Goal: Information Seeking & Learning: Learn about a topic

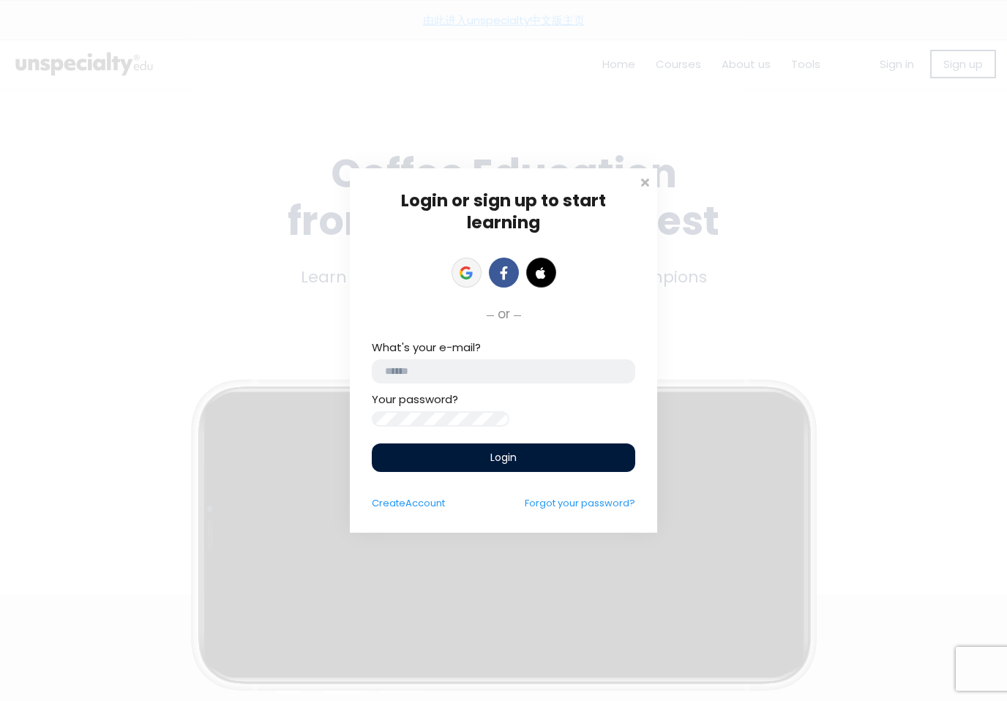
click at [464, 272] on link at bounding box center [467, 273] width 30 height 30
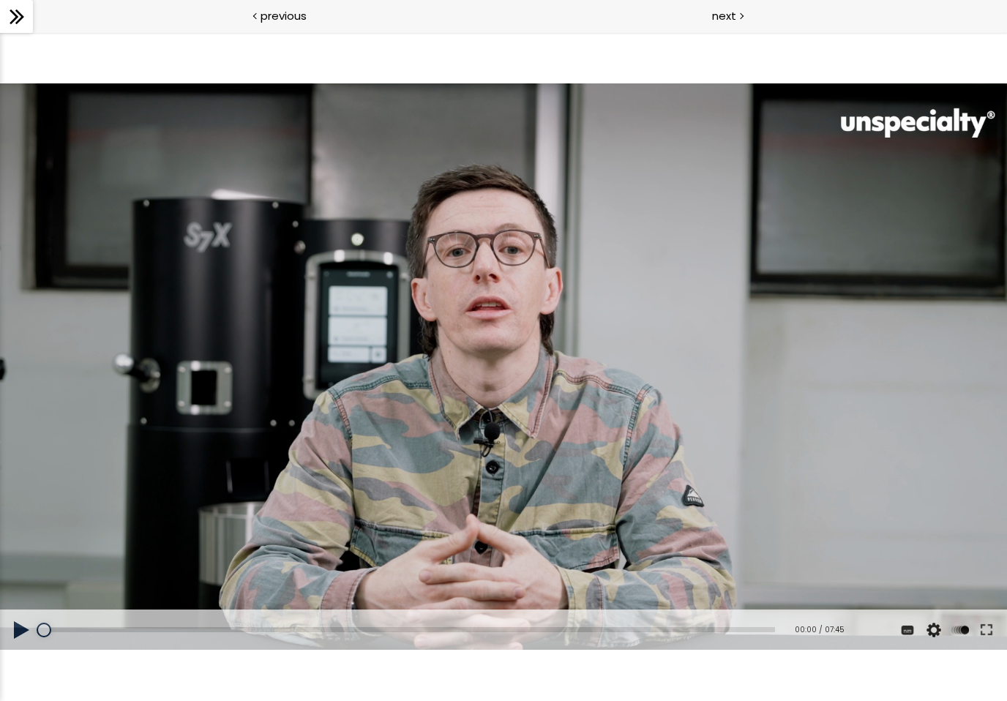
click at [739, 25] on div "next" at bounding box center [756, 16] width 504 height 33
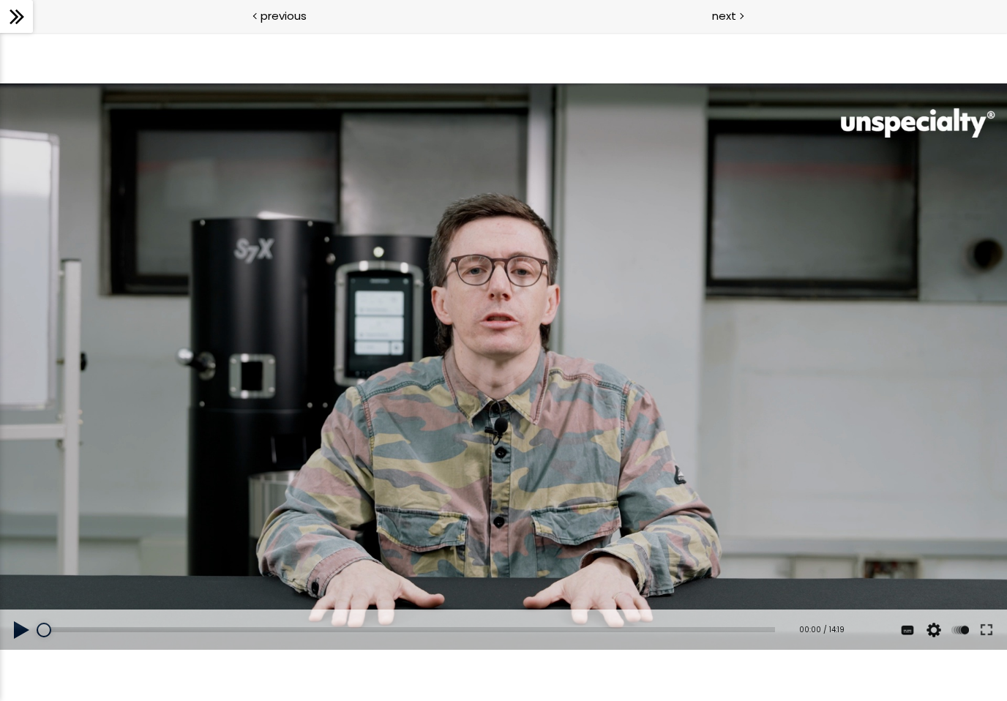
click at [29, 634] on button at bounding box center [22, 630] width 44 height 41
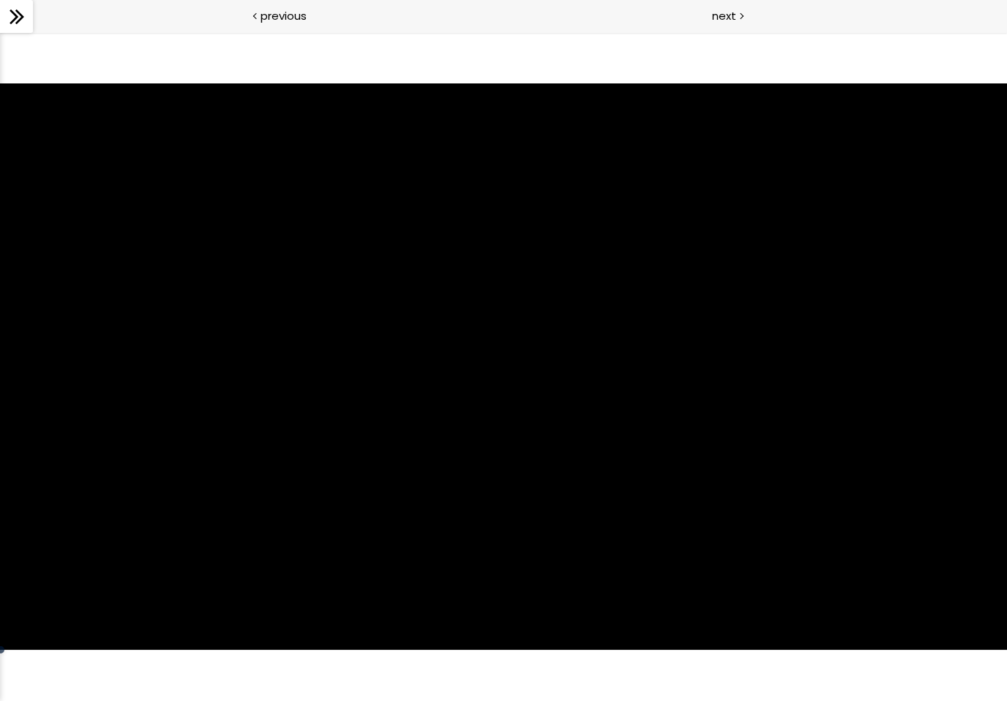
click at [902, 494] on div "使用下方CC功能，可开启中文字幕" at bounding box center [503, 366] width 1007 height 566
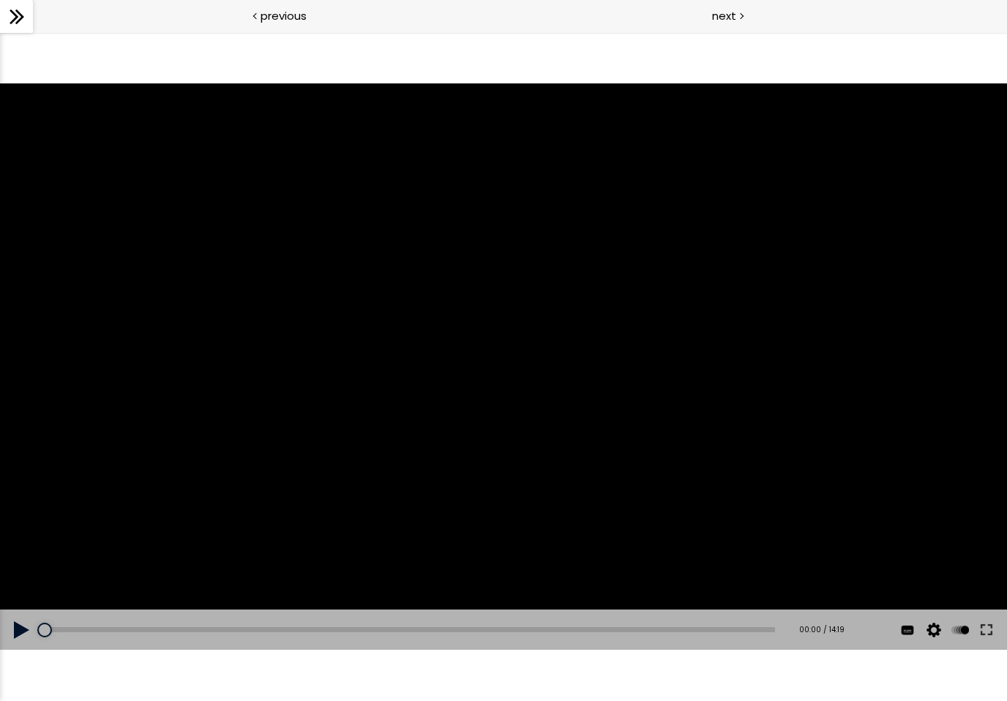
click at [935, 637] on button at bounding box center [934, 630] width 22 height 41
click at [905, 632] on button at bounding box center [908, 630] width 22 height 41
click at [919, 544] on span "中文 (简体)" at bounding box center [911, 541] width 49 height 14
click at [986, 629] on button at bounding box center [986, 630] width 26 height 41
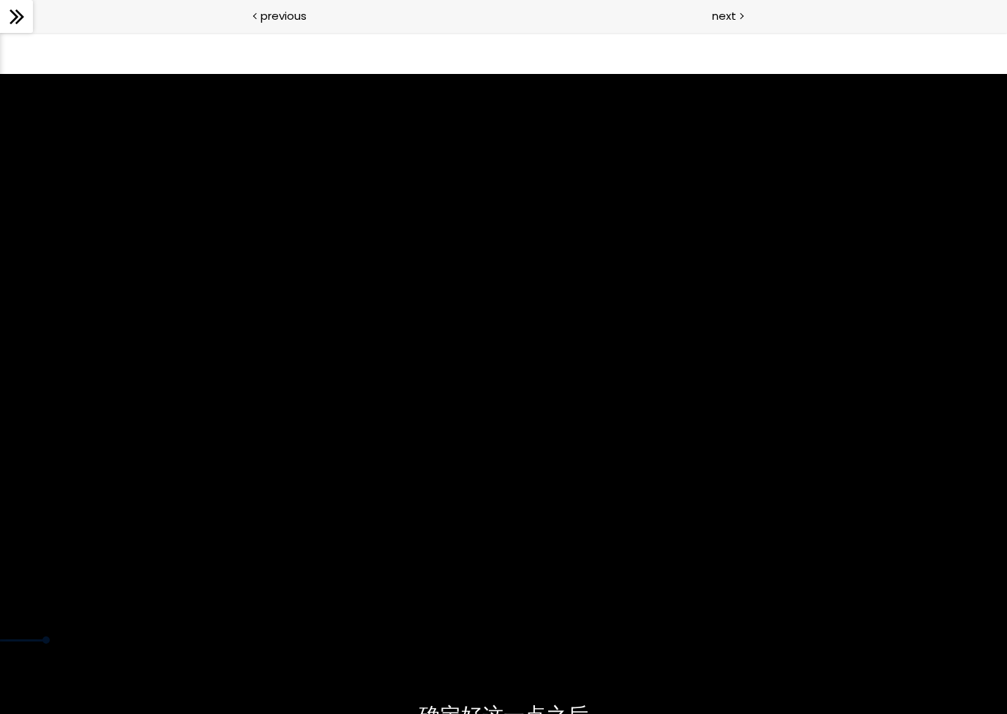
click at [899, 527] on div "使用下方CC功能，可开启中文字幕" at bounding box center [503, 357] width 1007 height 566
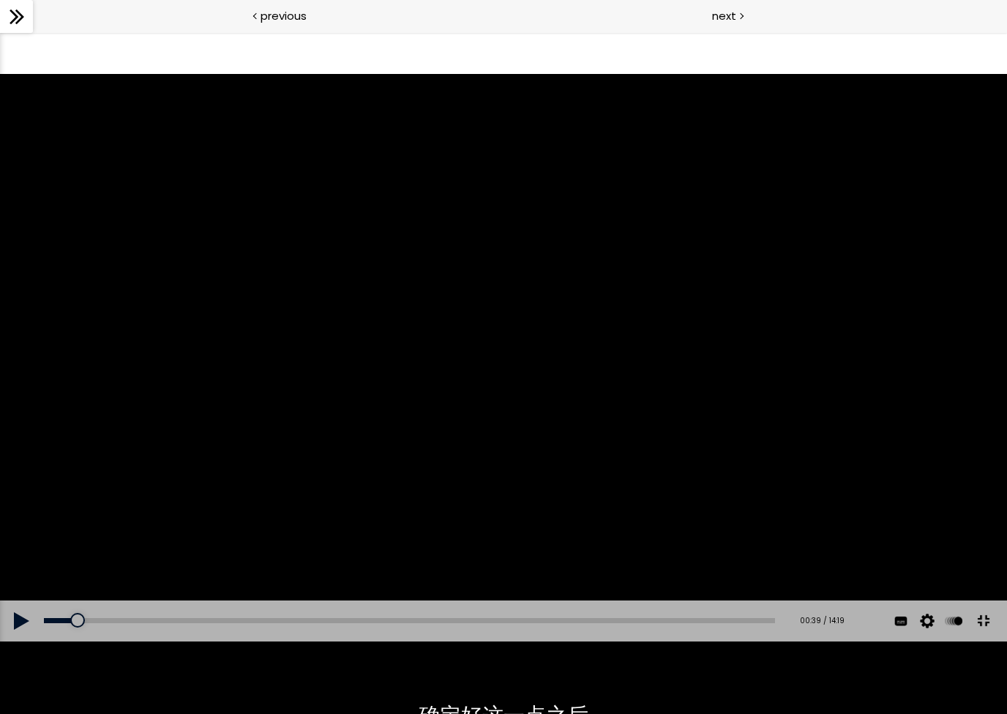
click at [907, 542] on div "使用下方CC功能，可开启中文字幕" at bounding box center [503, 357] width 1007 height 566
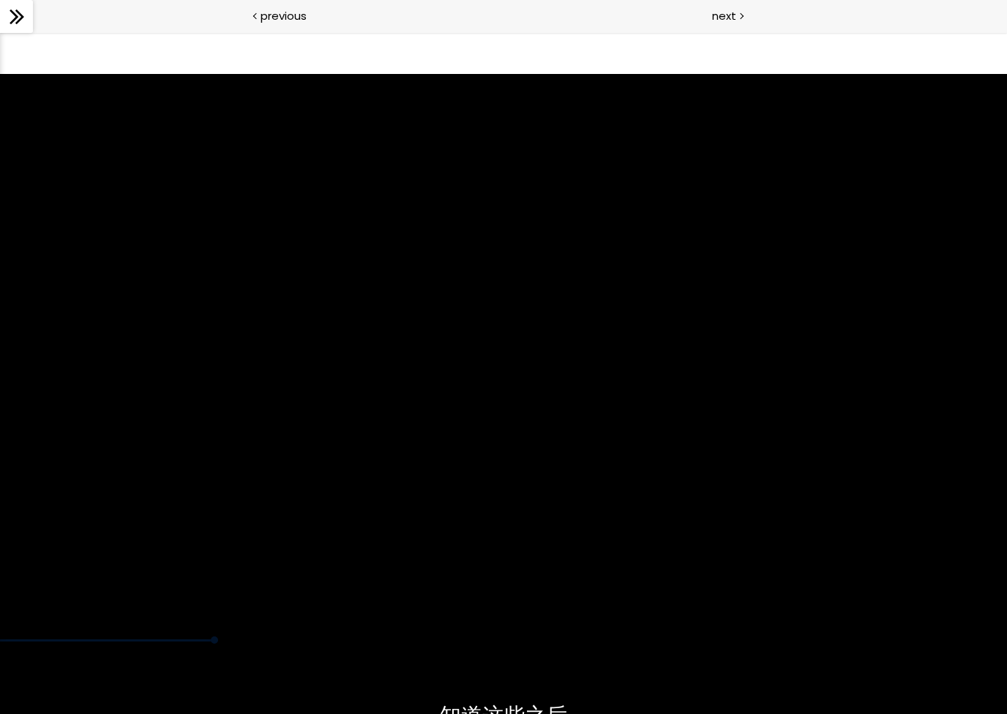
click at [0, 225] on div "使用下方CC功能，可开启中文字幕" at bounding box center [503, 357] width 1007 height 566
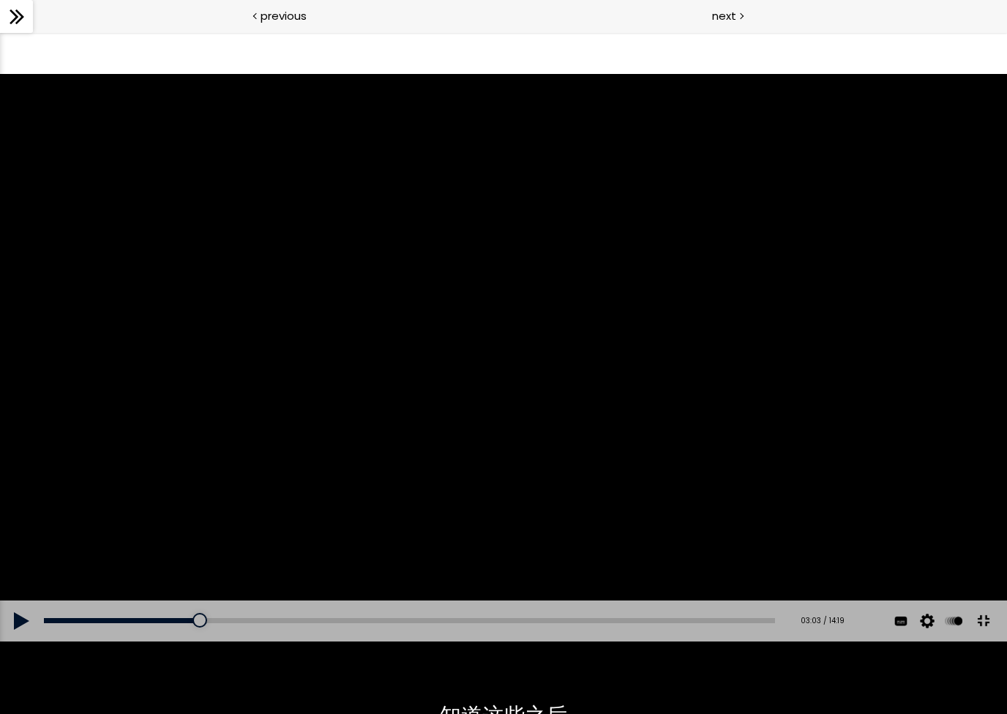
click at [343, 403] on div "使用下方CC功能，可开启中文字幕" at bounding box center [503, 357] width 1007 height 566
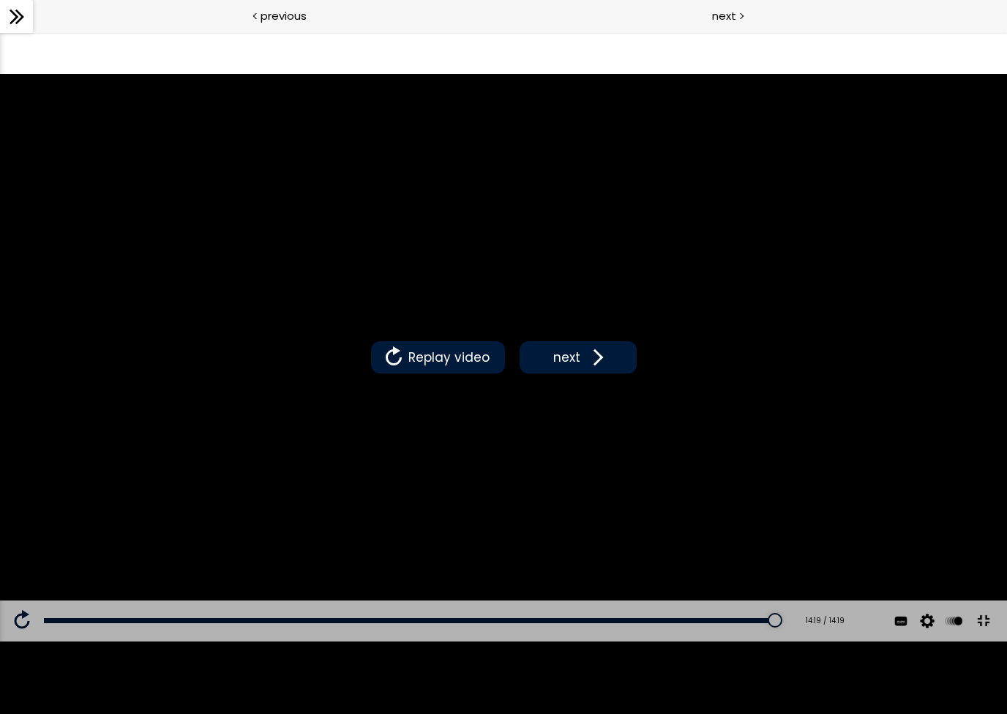
click at [692, 489] on div "Replay video next" at bounding box center [503, 357] width 1007 height 566
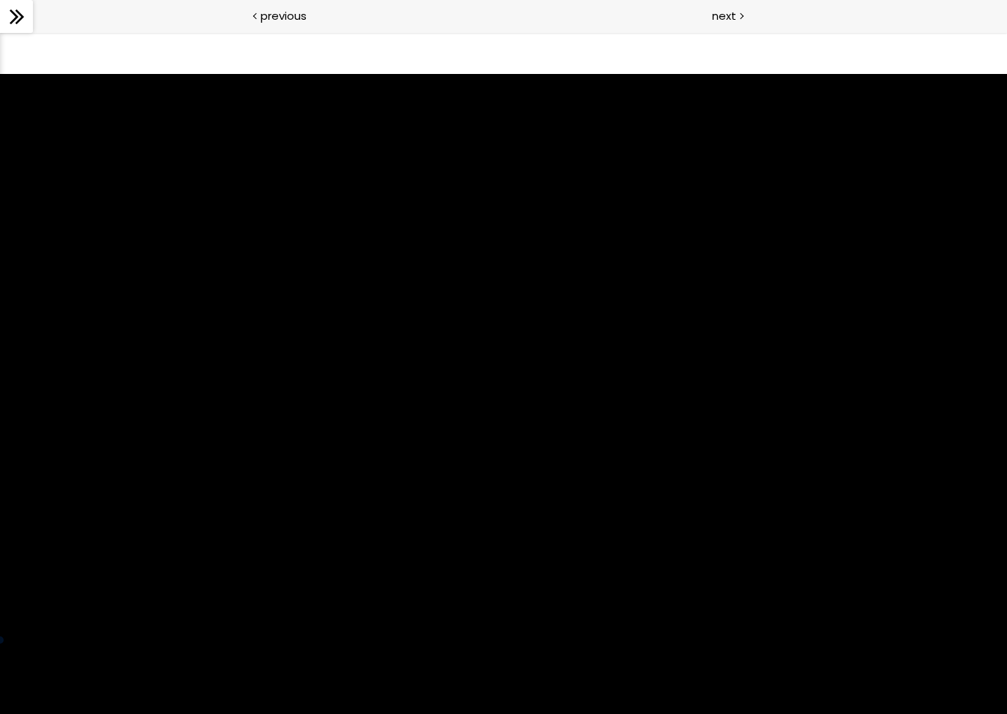
click at [668, 460] on div "使用下方CC功能，可开启中文字幕" at bounding box center [503, 357] width 1007 height 566
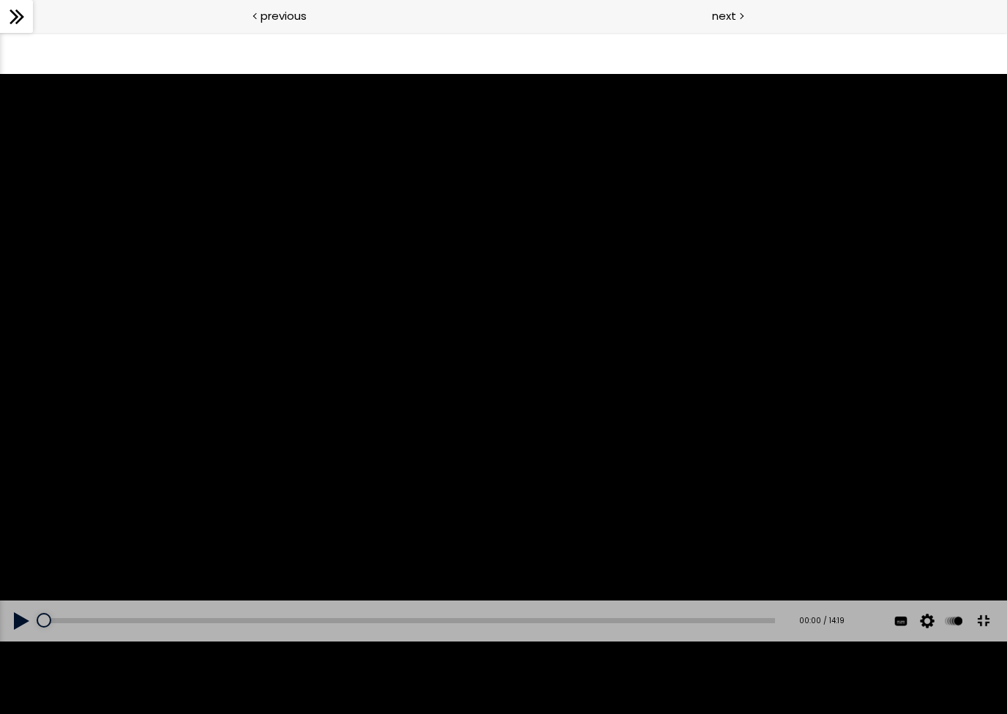
click at [550, 443] on div "使用下方CC功能，可开启中文字幕" at bounding box center [503, 357] width 1007 height 566
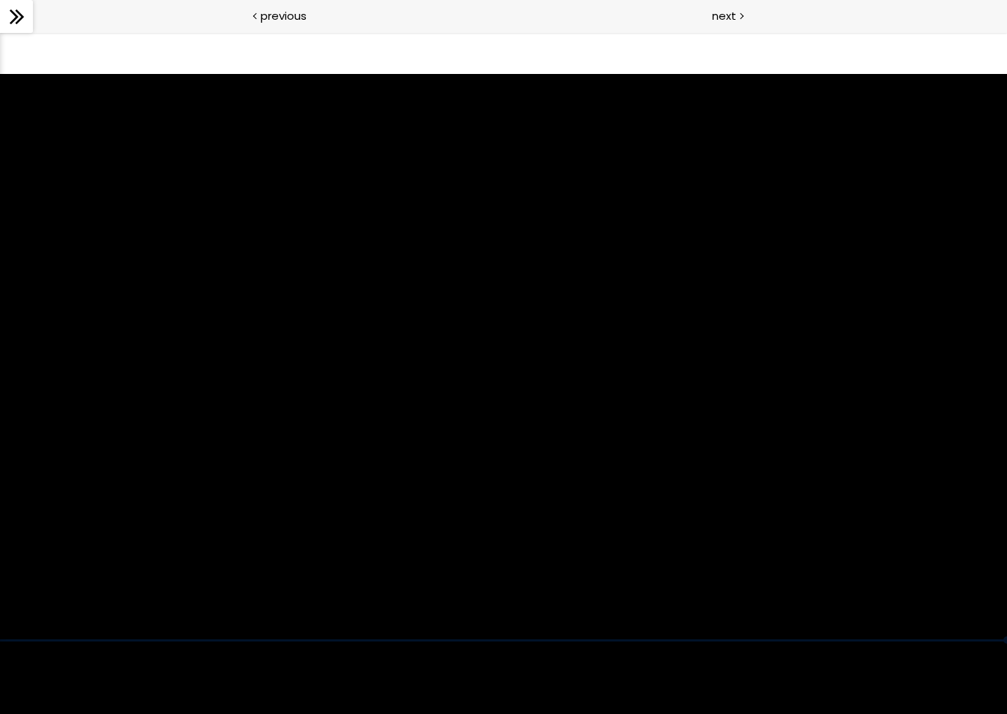
click at [525, 536] on div "使用下方CC功能，可开启中文字幕" at bounding box center [503, 357] width 1007 height 566
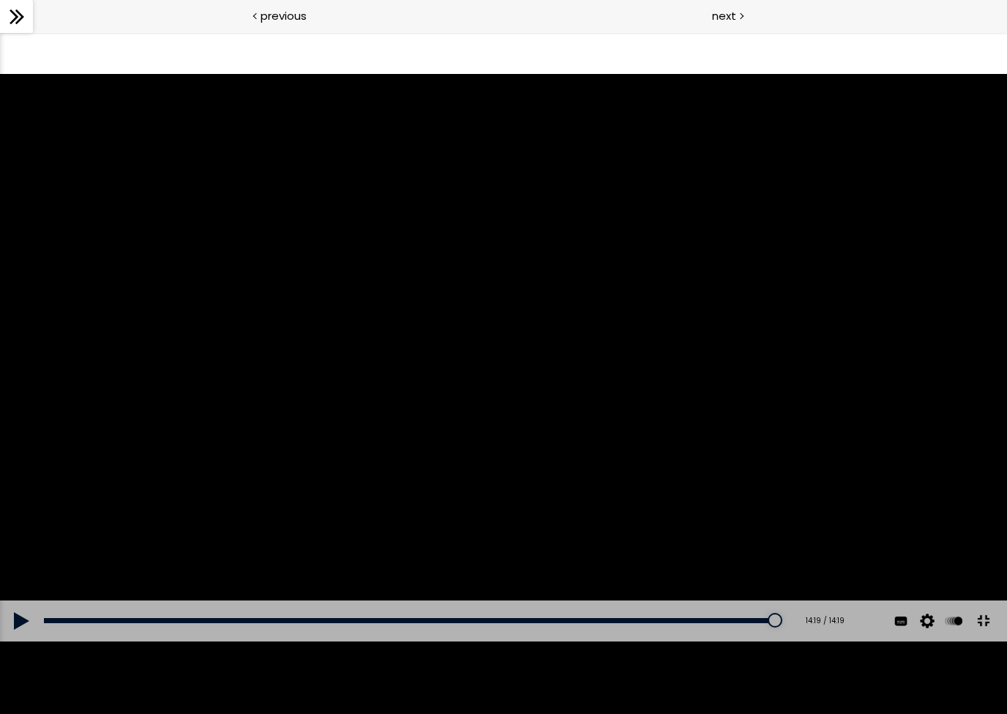
click at [495, 341] on div "使用下方CC功能，可开启中文字幕" at bounding box center [503, 357] width 1007 height 566
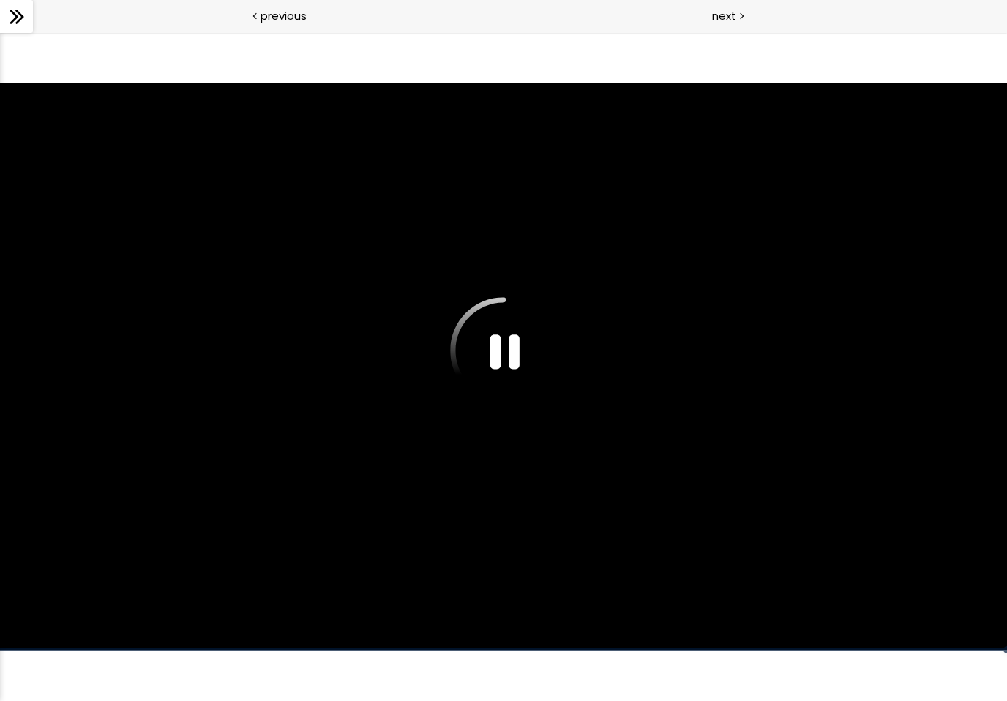
click at [733, 12] on span "next" at bounding box center [724, 15] width 24 height 17
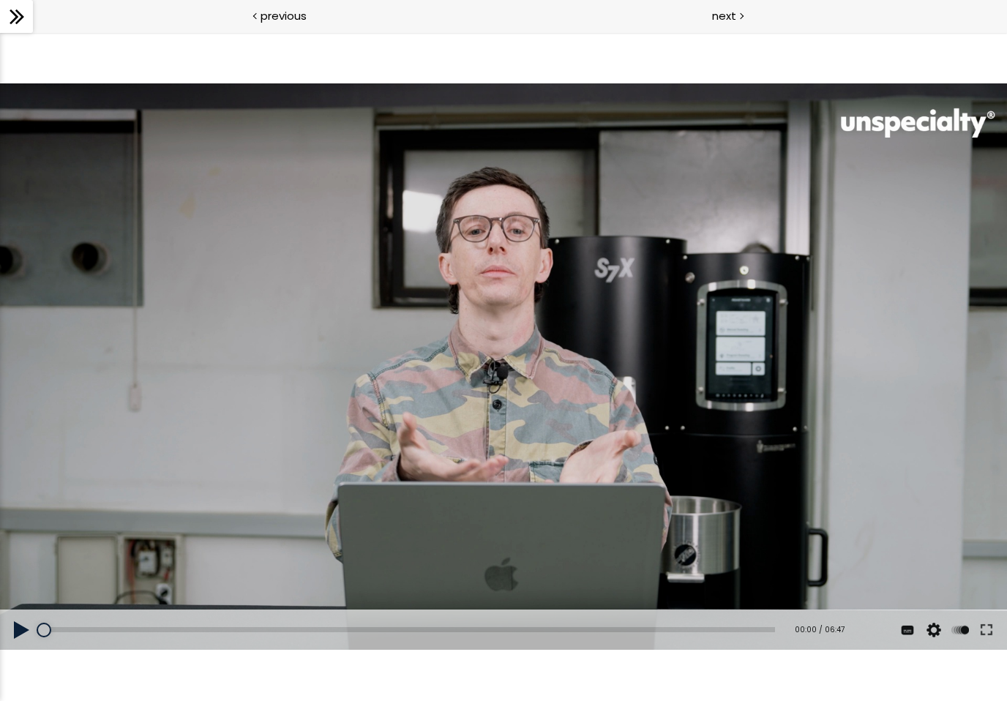
click at [526, 418] on div at bounding box center [503, 366] width 1007 height 566
click at [25, 629] on button at bounding box center [22, 630] width 44 height 41
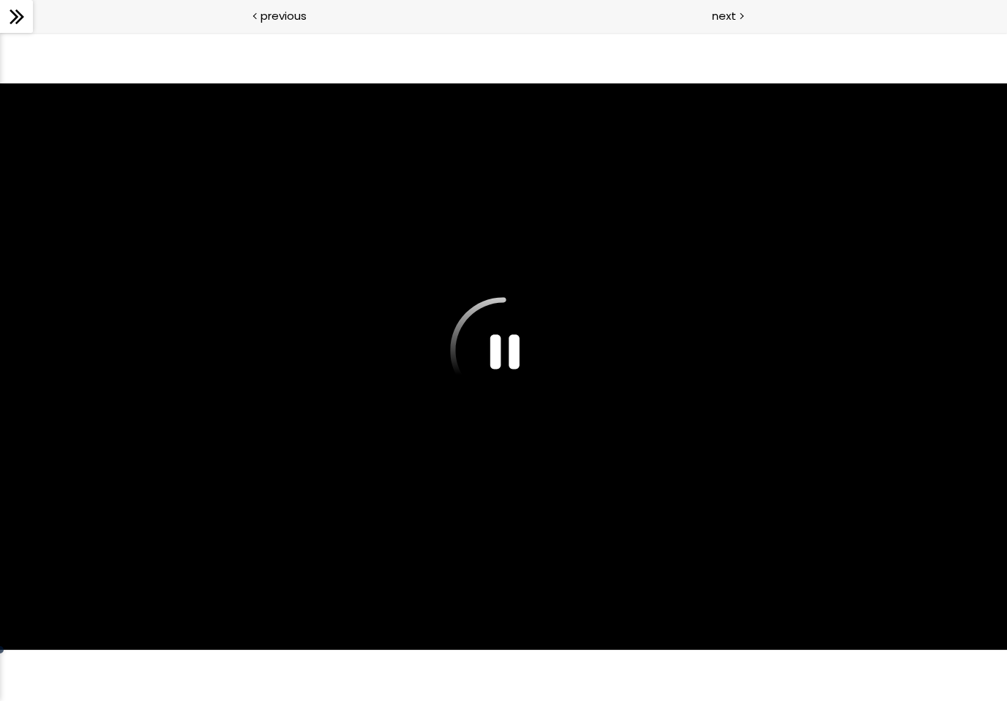
click at [726, 4] on div "next" at bounding box center [756, 16] width 504 height 33
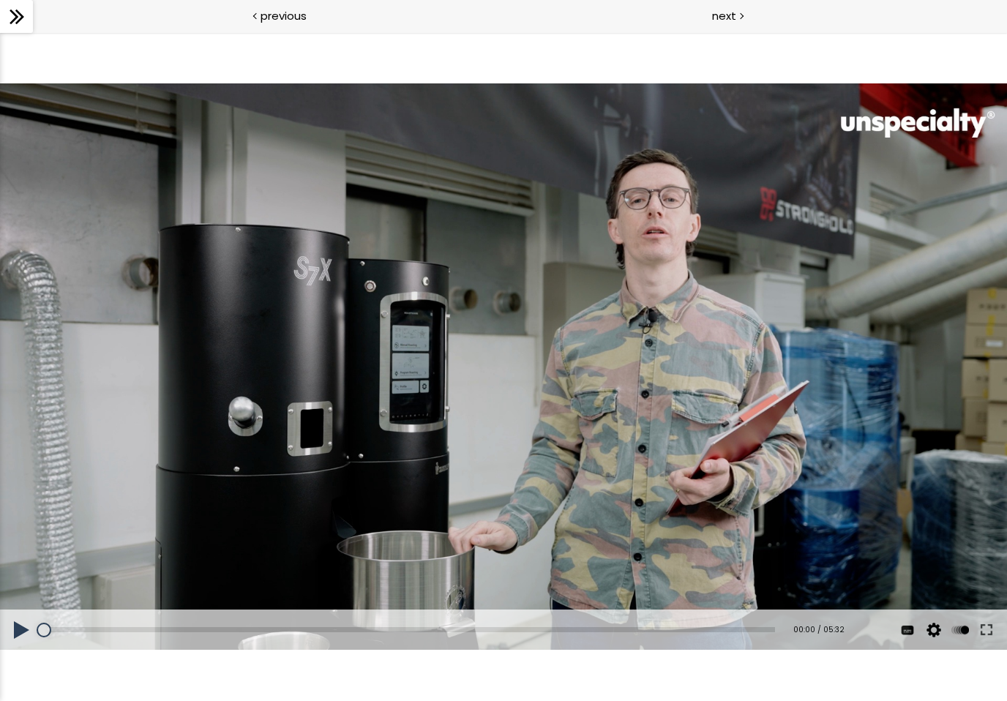
click at [24, 643] on button at bounding box center [22, 630] width 44 height 41
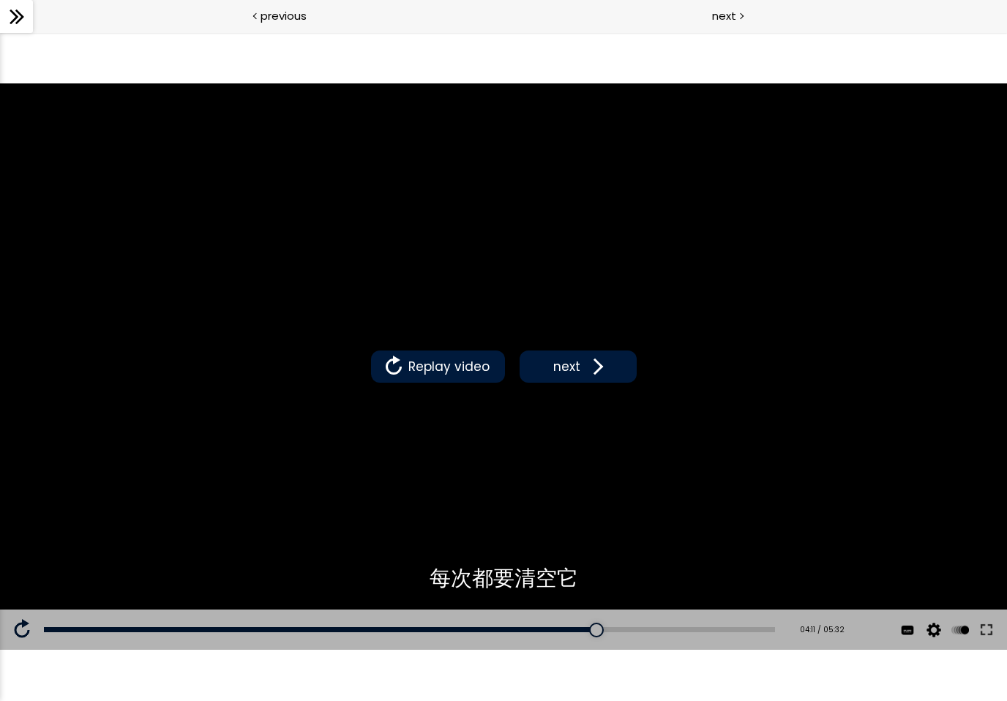
click at [588, 374] on span at bounding box center [595, 367] width 22 height 22
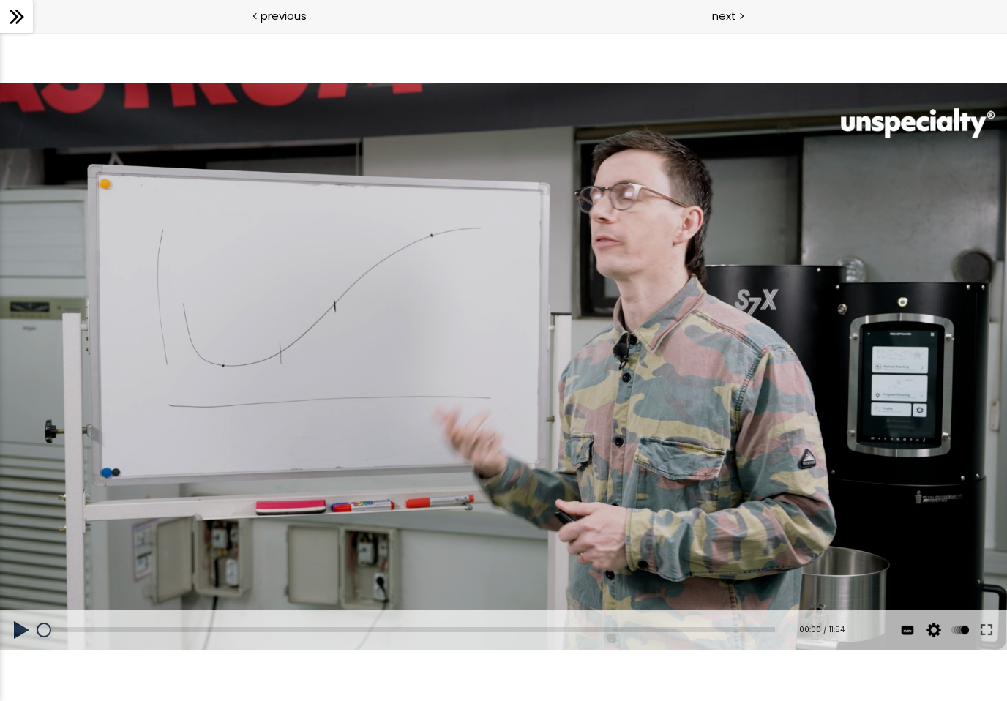
click at [21, 629] on button at bounding box center [22, 630] width 44 height 41
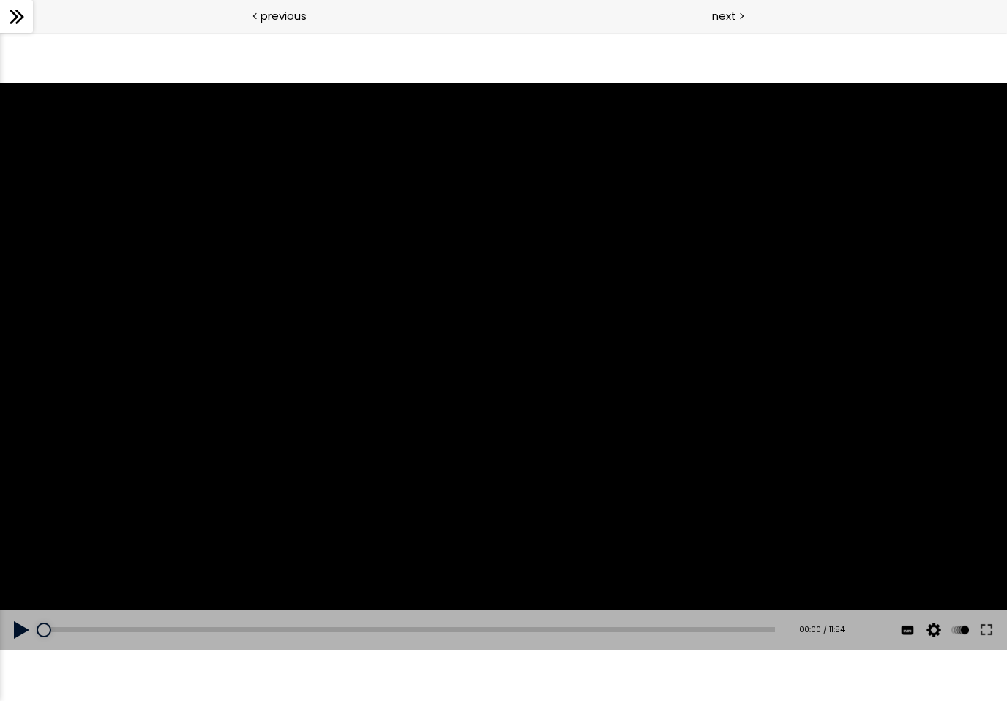
click at [10, 642] on button at bounding box center [22, 630] width 44 height 41
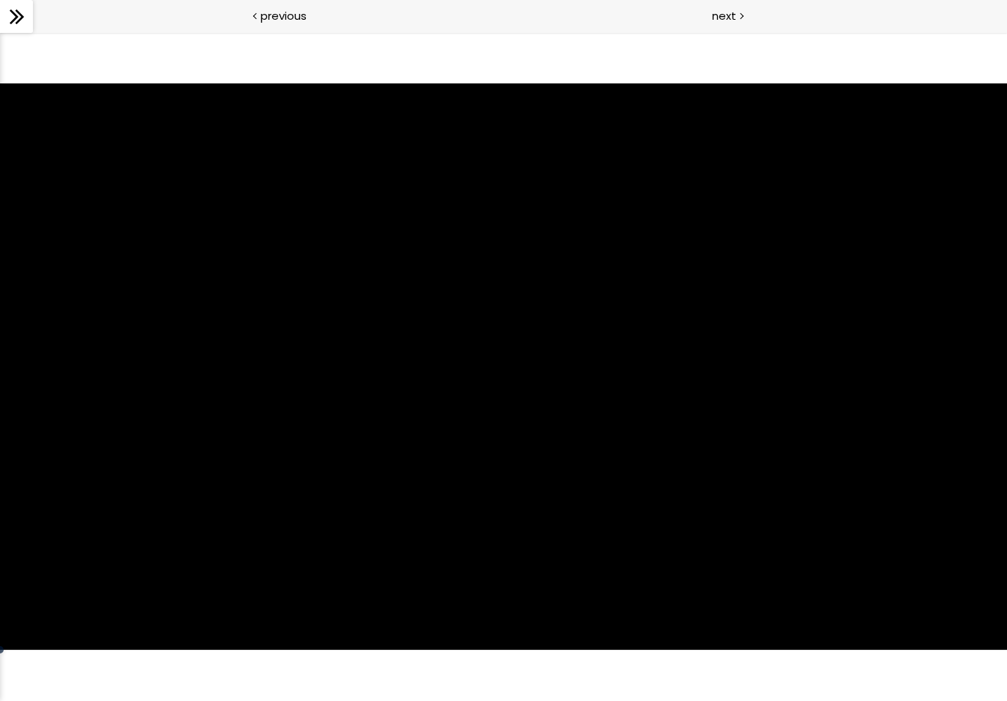
click at [111, 558] on div at bounding box center [503, 366] width 1007 height 566
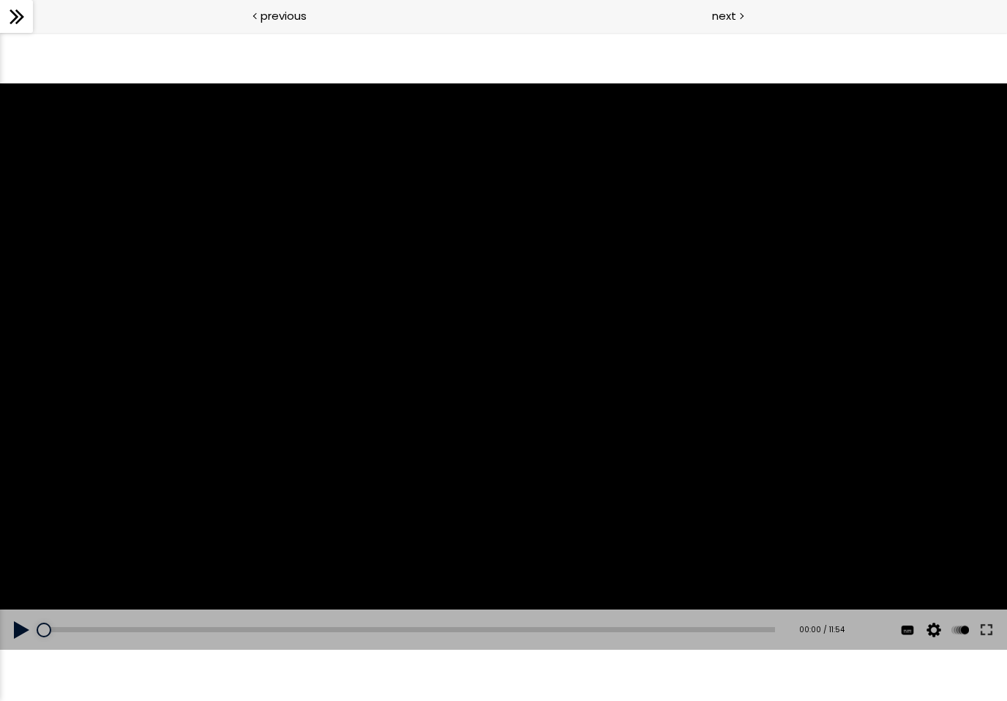
click at [9, 627] on button at bounding box center [22, 630] width 44 height 41
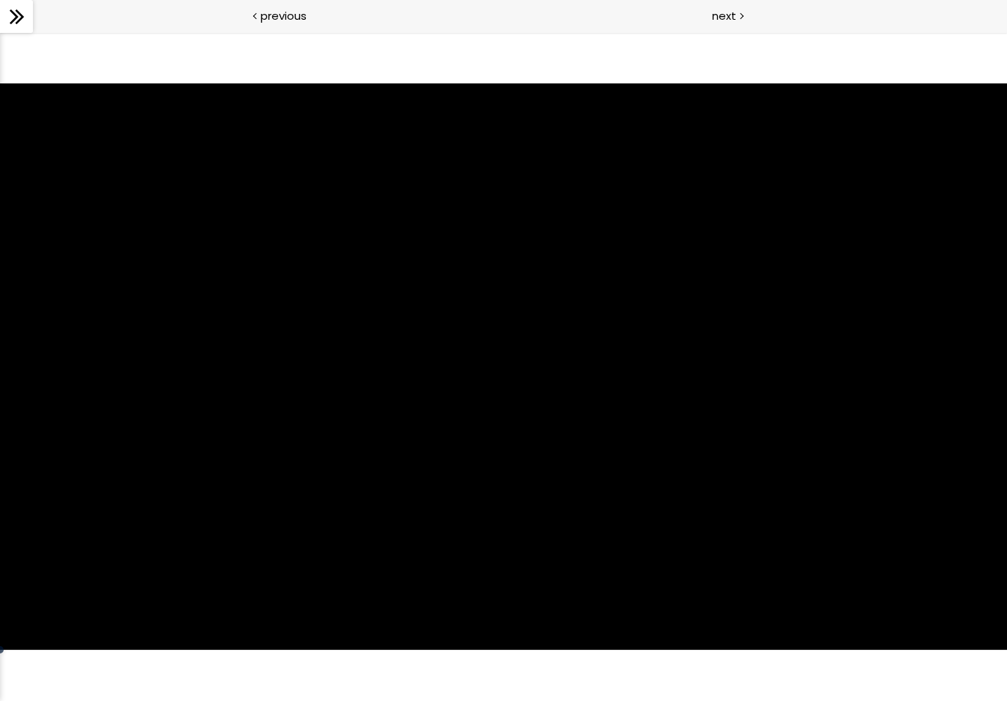
click at [238, 441] on div at bounding box center [503, 366] width 1007 height 566
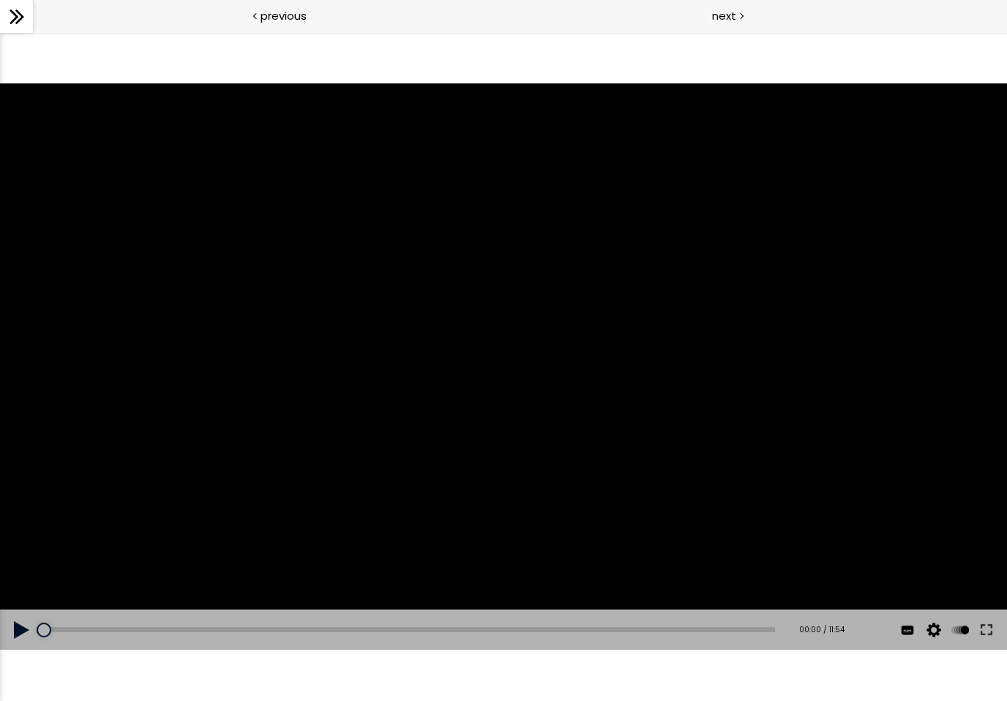
click at [18, 632] on button at bounding box center [22, 630] width 44 height 41
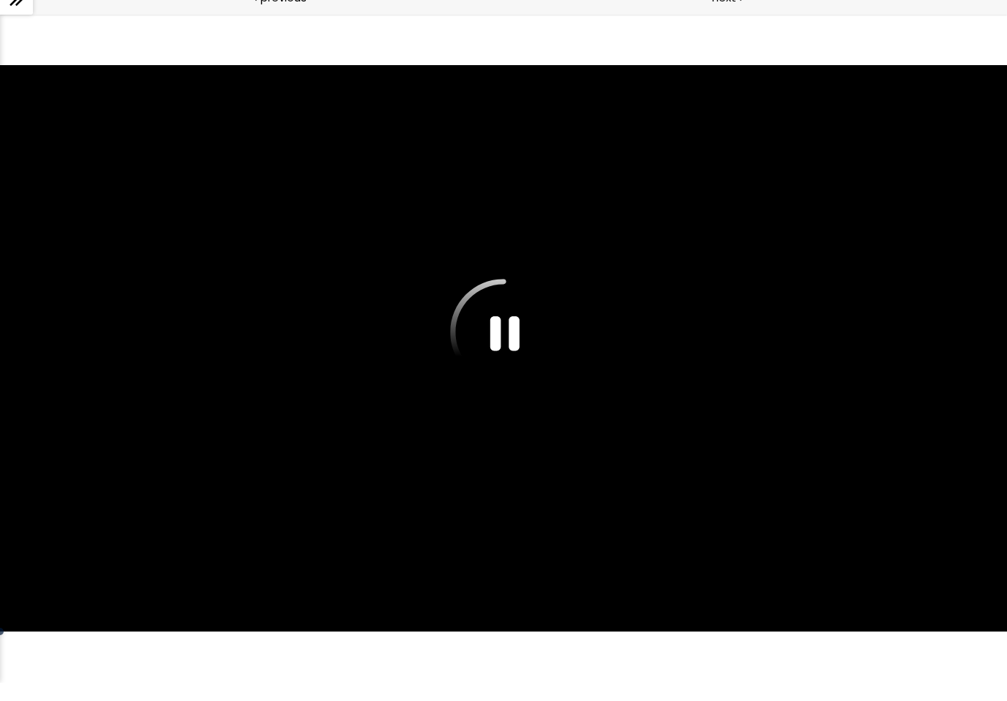
click at [496, 341] on div at bounding box center [503, 348] width 1007 height 566
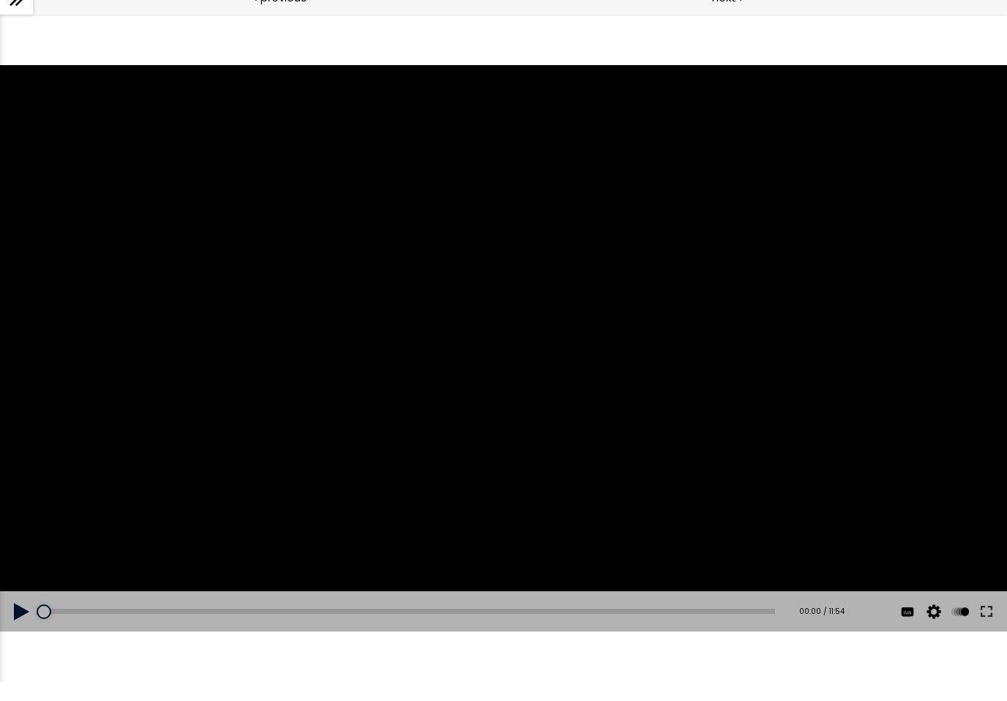
click at [493, 340] on div at bounding box center [503, 348] width 1007 height 566
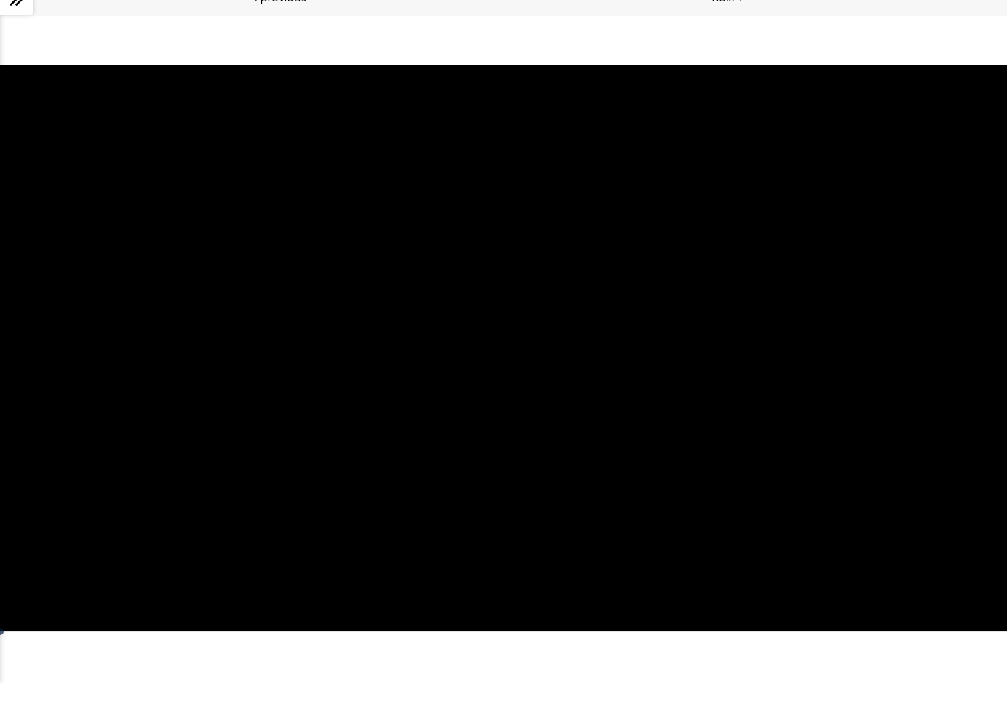
click at [472, 398] on div at bounding box center [503, 348] width 1007 height 566
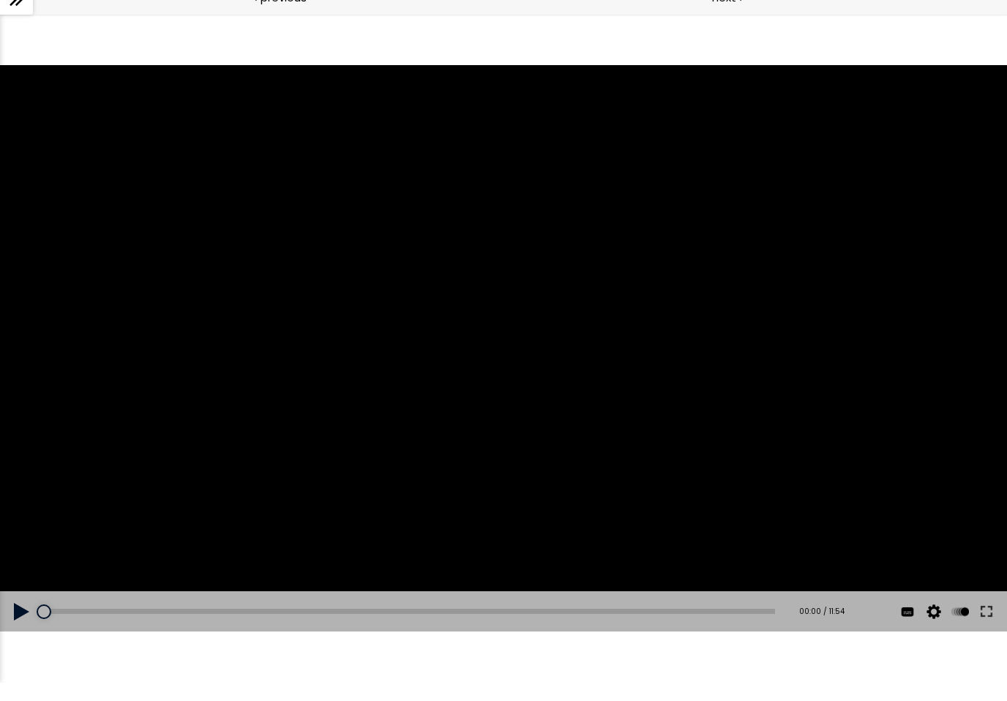
click at [23, 607] on button at bounding box center [22, 611] width 44 height 41
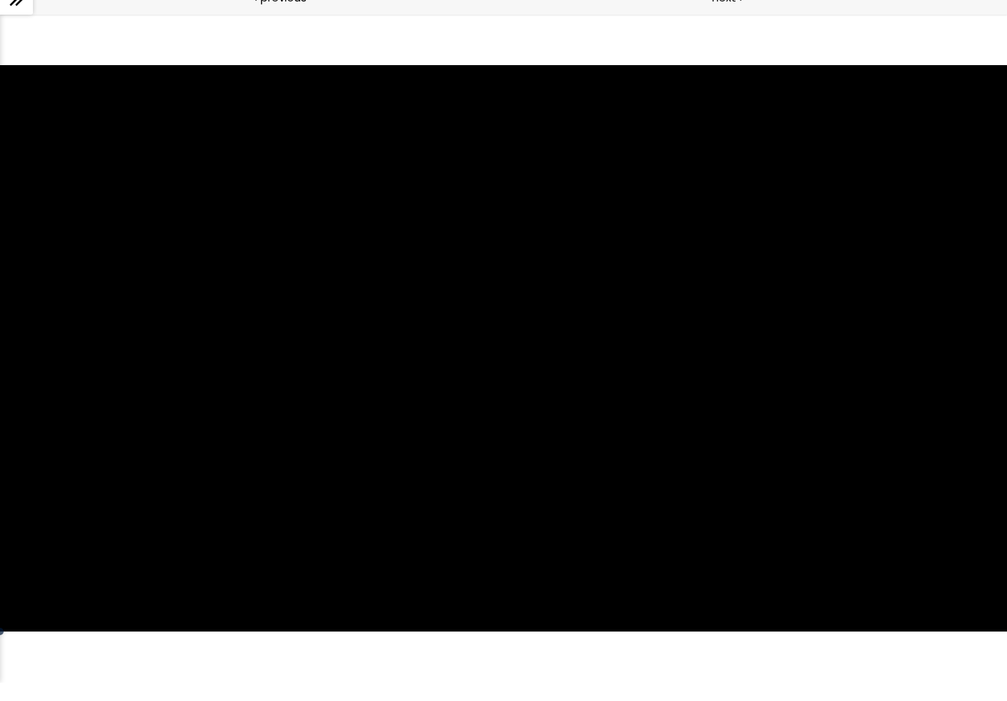
click at [198, 483] on div at bounding box center [503, 348] width 1007 height 566
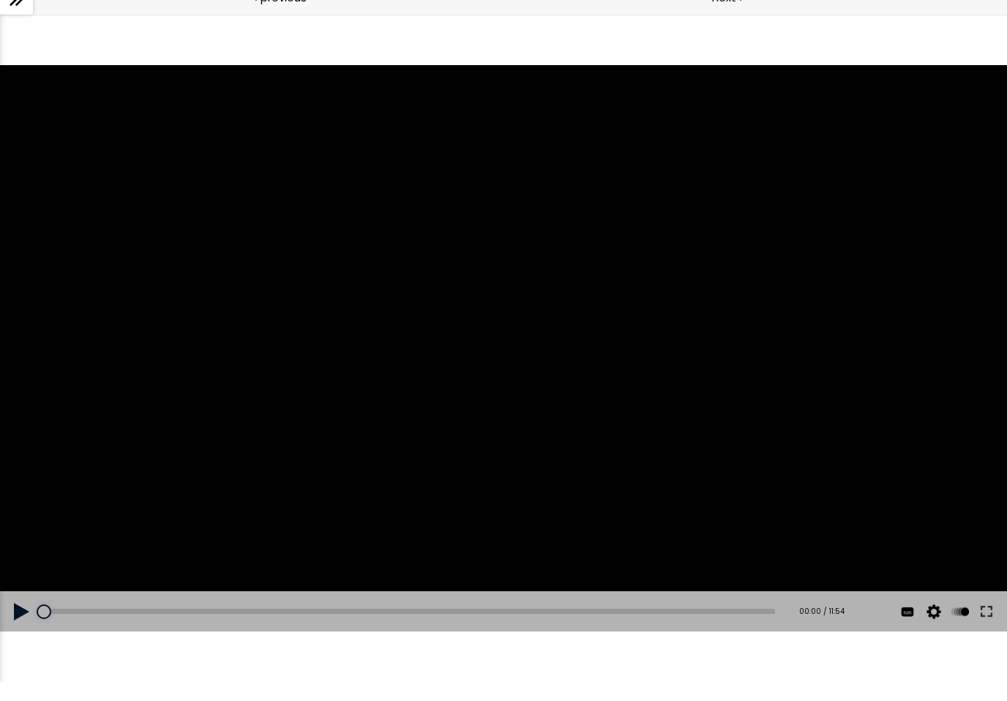
click at [33, 613] on button at bounding box center [22, 611] width 44 height 41
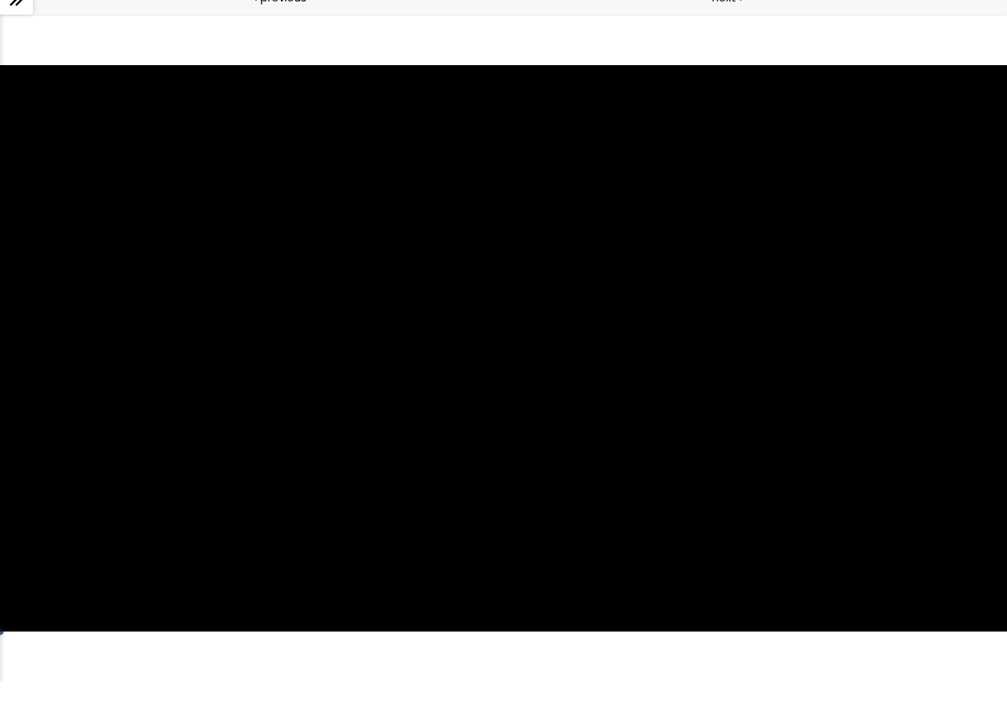
click at [149, 499] on div at bounding box center [503, 348] width 1007 height 566
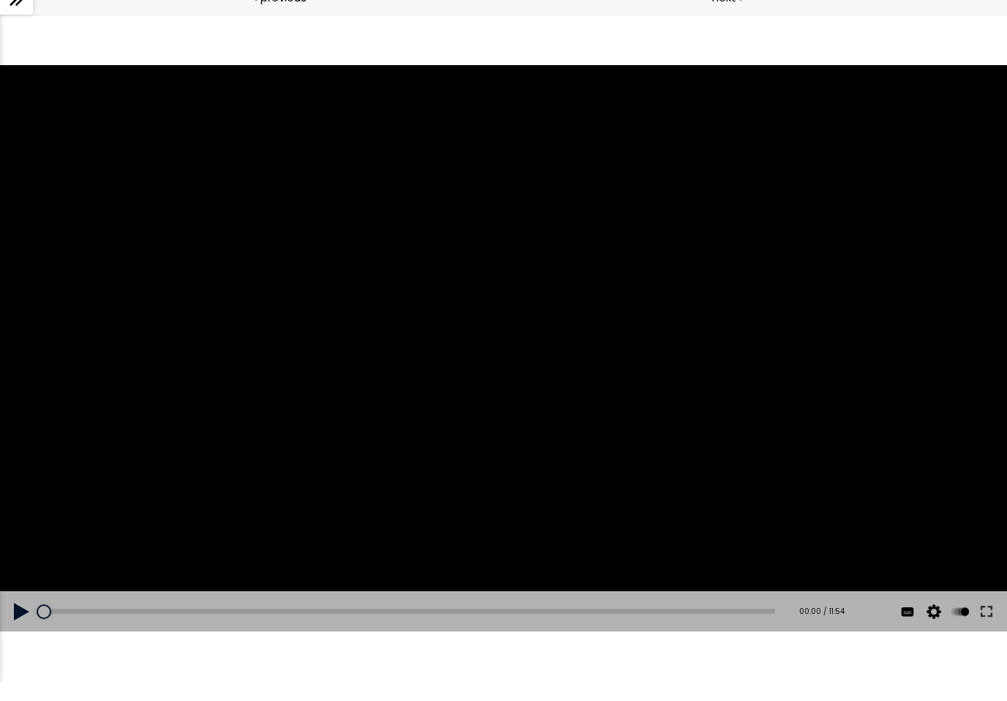
click at [7, 616] on button at bounding box center [22, 611] width 44 height 41
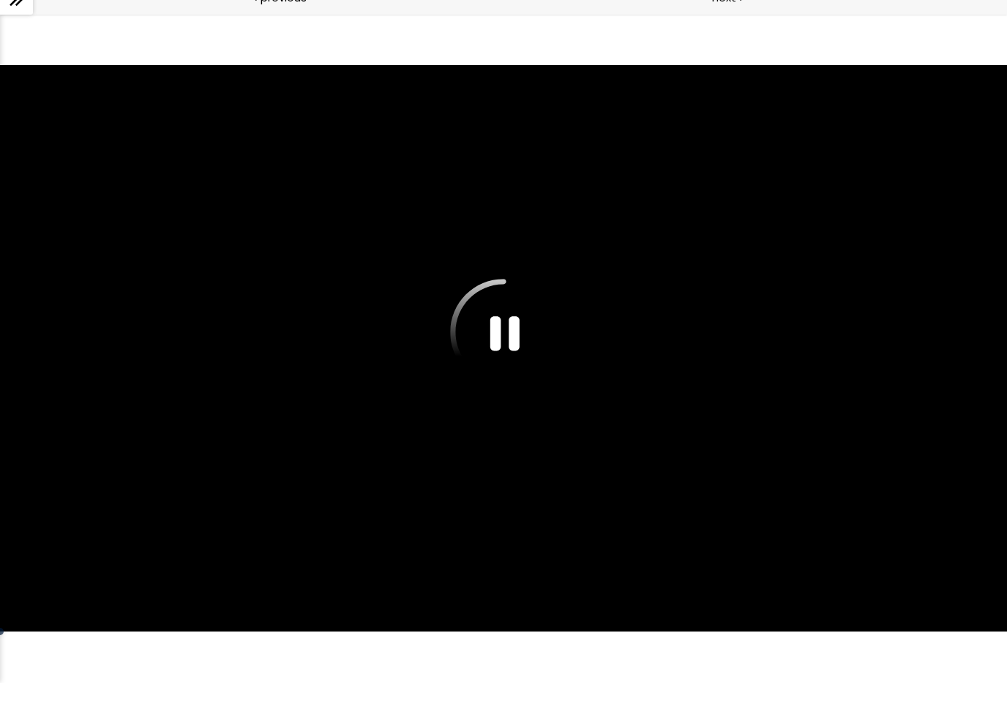
click at [916, 282] on div at bounding box center [503, 348] width 1007 height 566
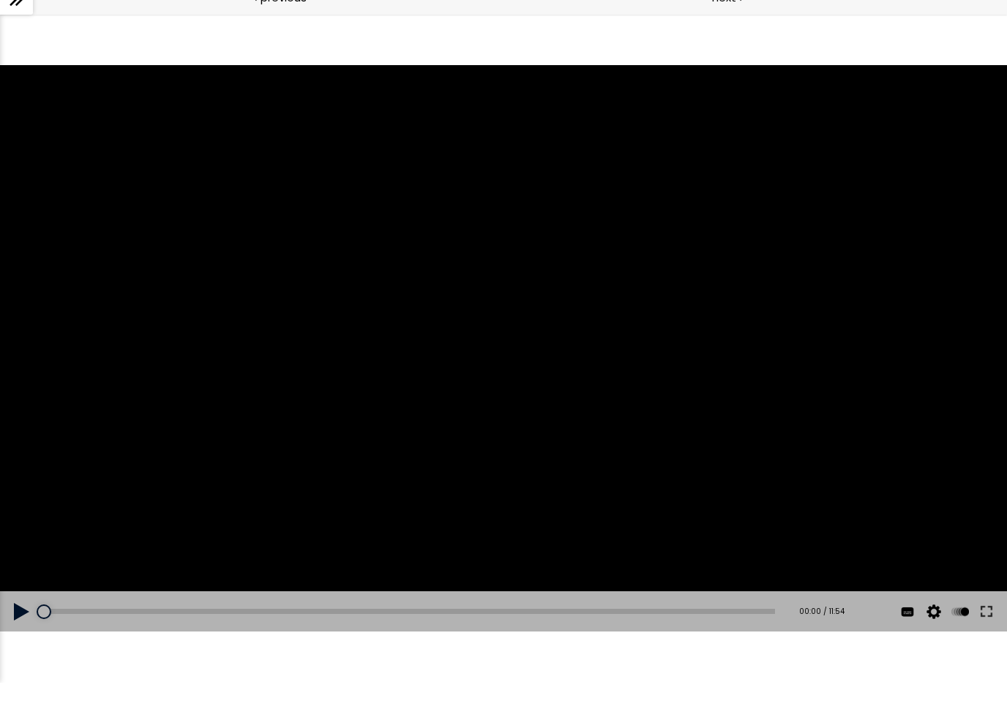
click at [15, 615] on button at bounding box center [22, 611] width 44 height 41
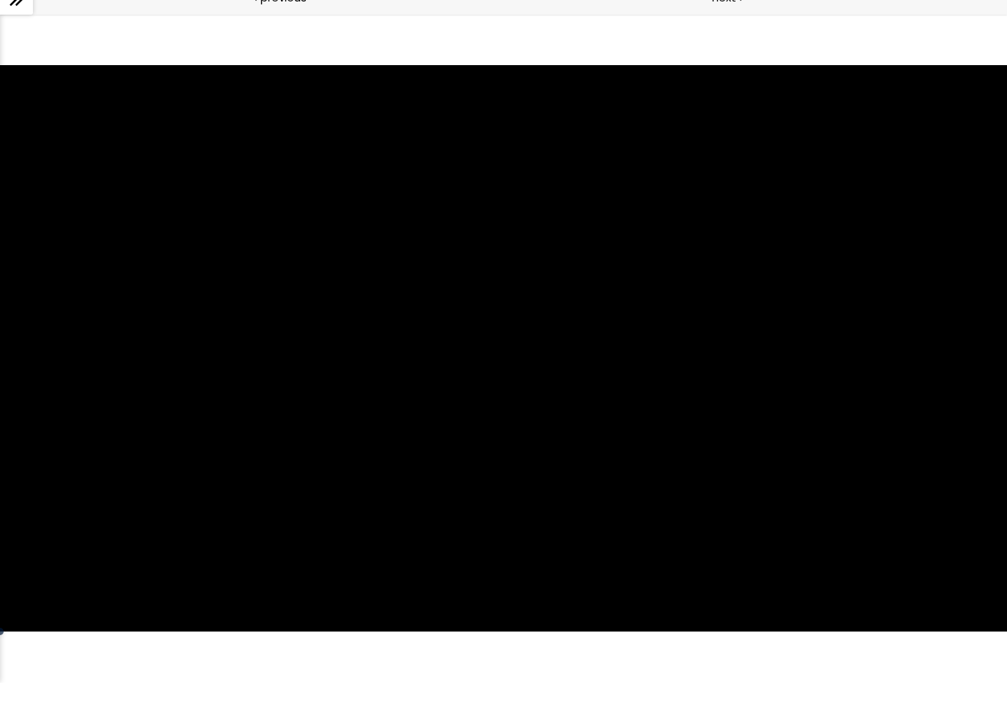
click at [553, 343] on div at bounding box center [503, 348] width 1007 height 566
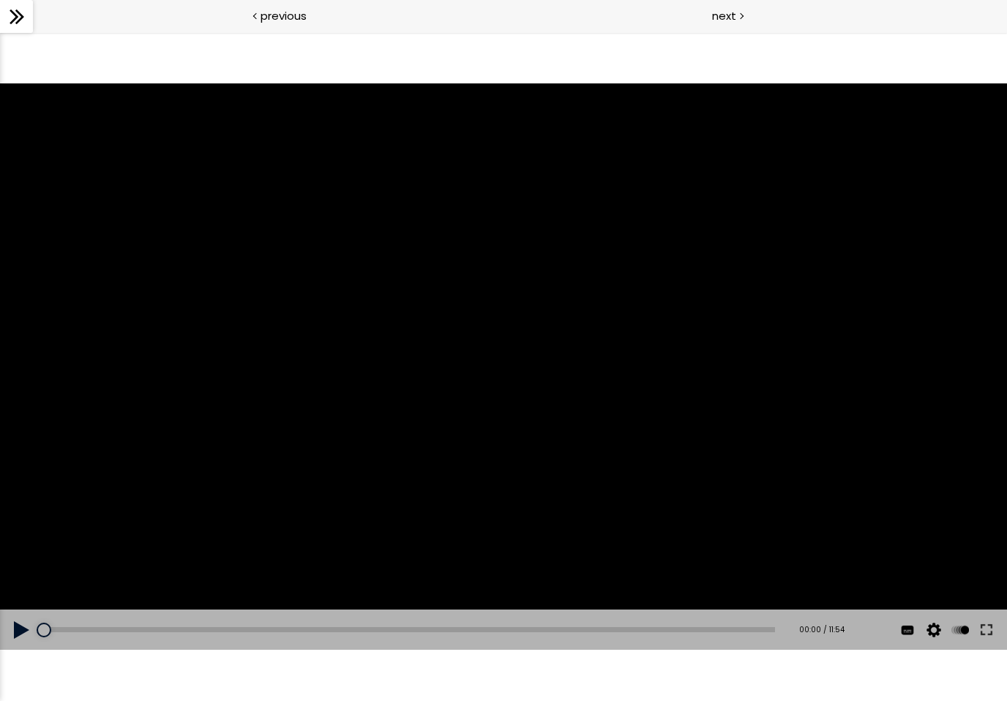
click at [17, 19] on icon at bounding box center [17, 17] width 22 height 22
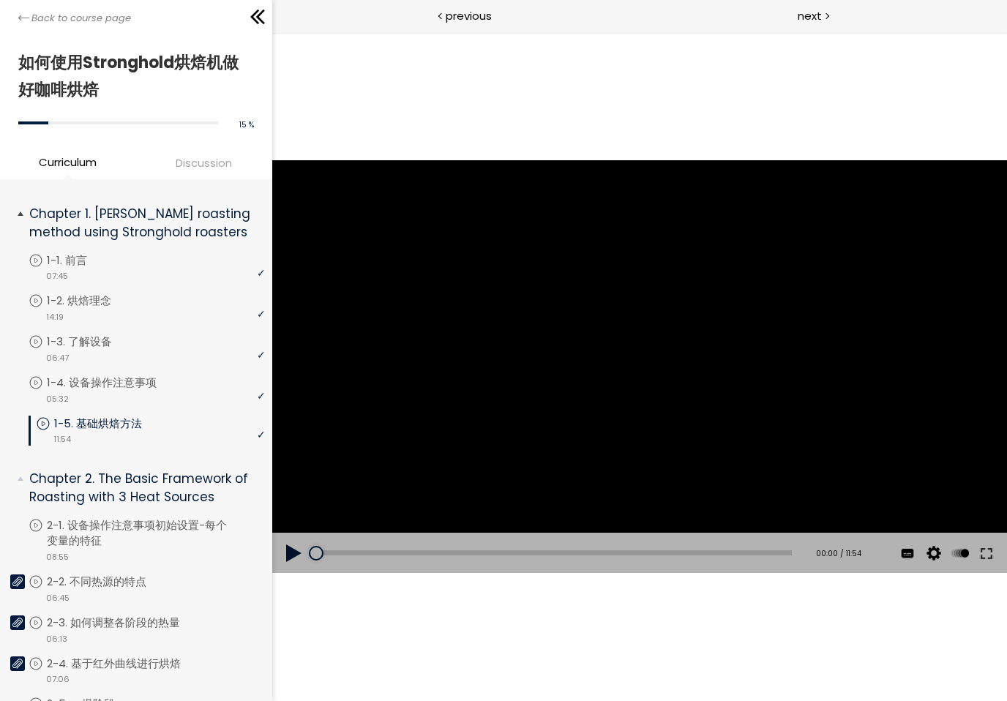
click at [145, 435] on div "video 11:54" at bounding box center [150, 438] width 229 height 15
click at [74, 433] on div "video 11:54" at bounding box center [150, 438] width 229 height 15
click at [149, 383] on p "1-4. 设备操作注意事项" at bounding box center [119, 383] width 139 height 16
click at [121, 429] on p "1-5. 基础烘焙方法" at bounding box center [108, 424] width 117 height 16
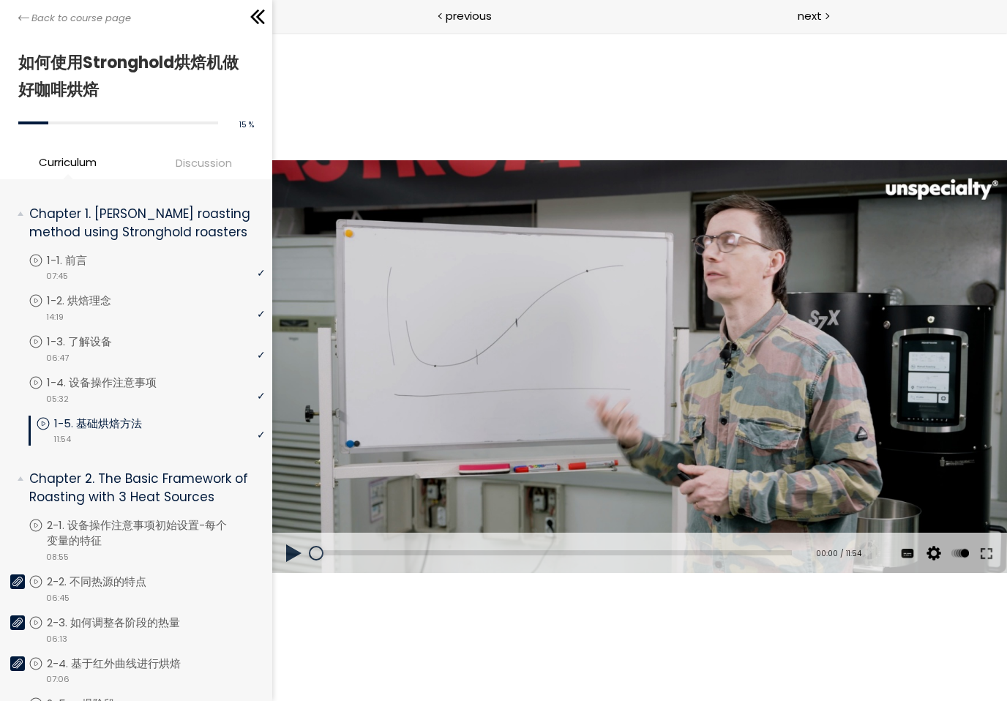
click at [294, 556] on button at bounding box center [294, 553] width 44 height 41
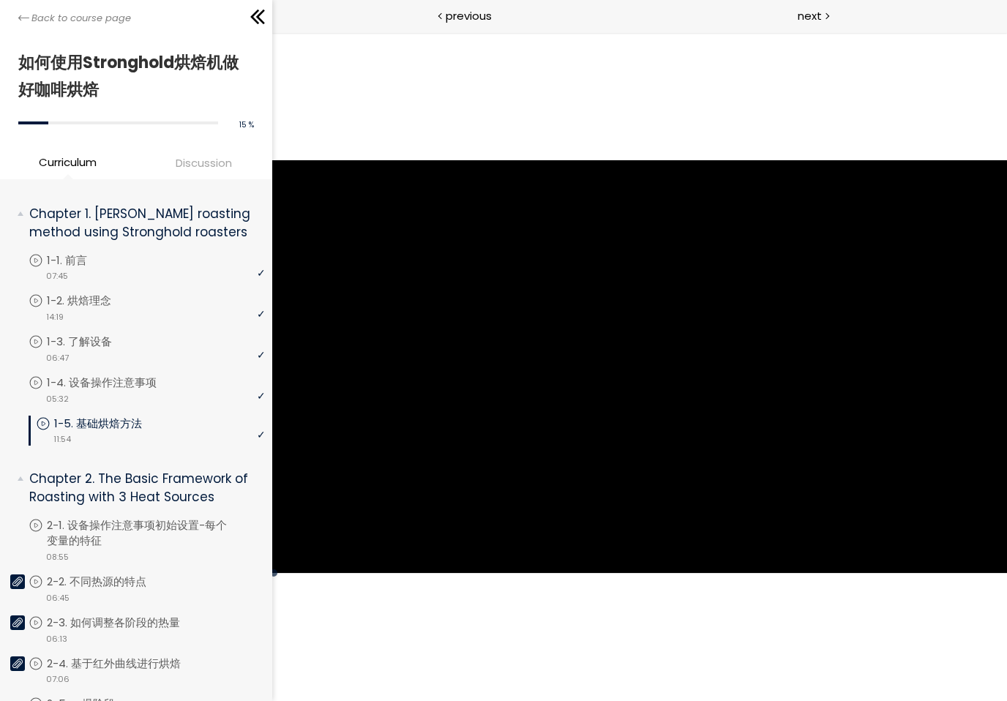
click at [263, 12] on icon at bounding box center [260, 17] width 9 height 15
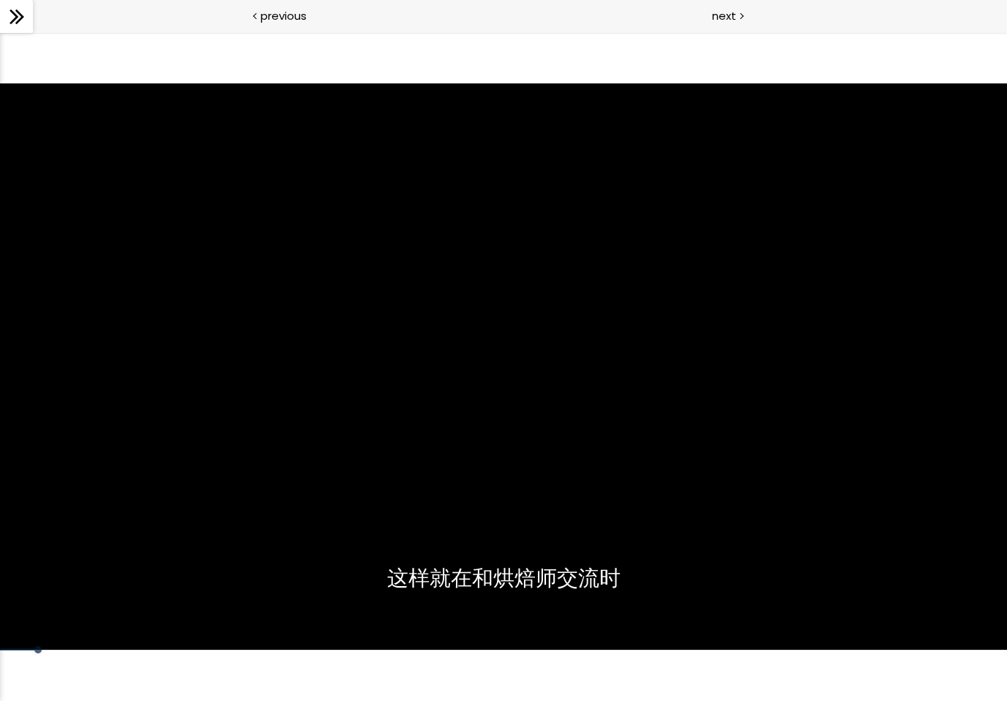
click at [931, 582] on div at bounding box center [503, 366] width 1007 height 566
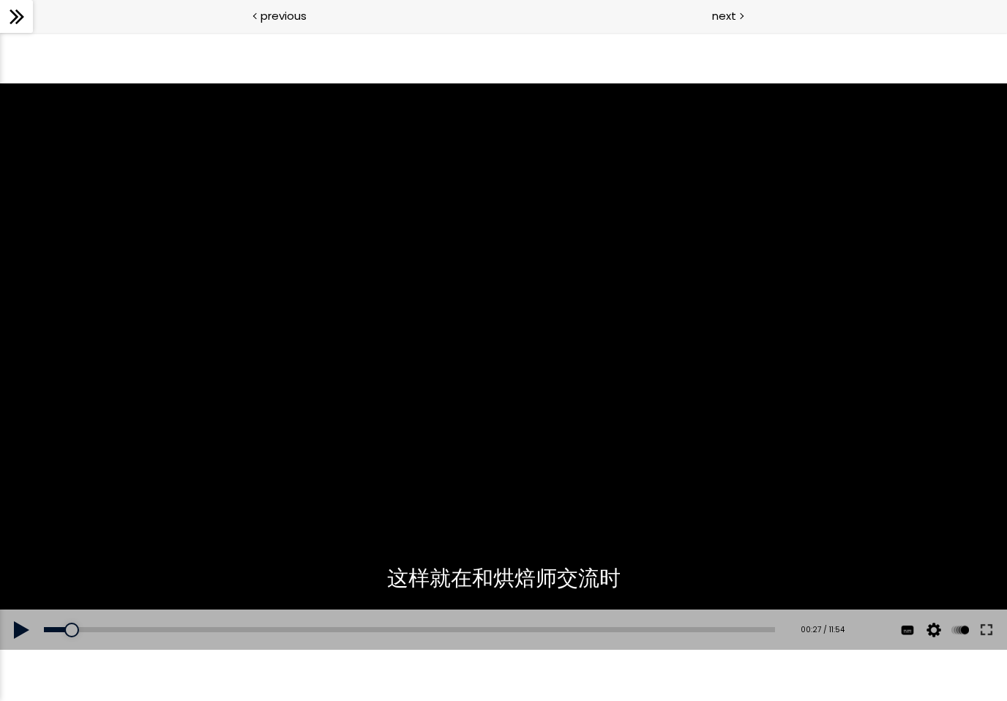
click at [927, 632] on button at bounding box center [934, 630] width 22 height 41
click at [947, 491] on span "1080p" at bounding box center [934, 497] width 30 height 14
click at [937, 495] on span "1080p" at bounding box center [934, 497] width 30 height 14
click at [929, 495] on span "1080p" at bounding box center [934, 497] width 30 height 14
click at [933, 493] on span "1080p" at bounding box center [934, 497] width 30 height 14
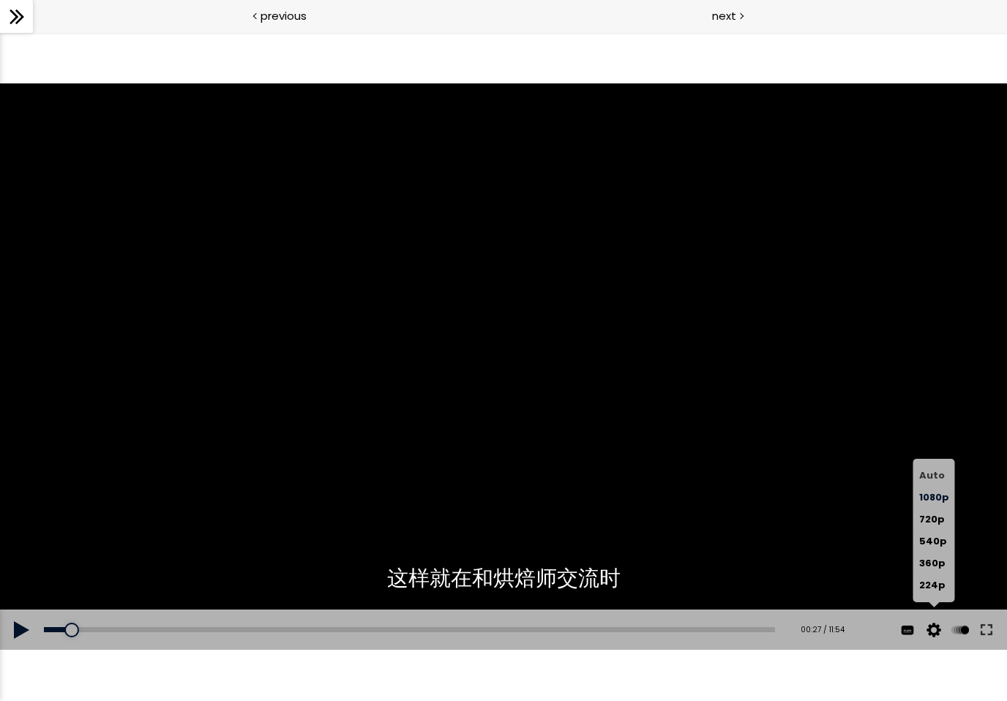
click at [934, 476] on span "Auto" at bounding box center [932, 475] width 26 height 14
click at [935, 493] on span "1080p" at bounding box center [934, 497] width 30 height 14
click at [936, 498] on span "1080p" at bounding box center [934, 497] width 30 height 14
click at [905, 632] on button at bounding box center [908, 630] width 22 height 41
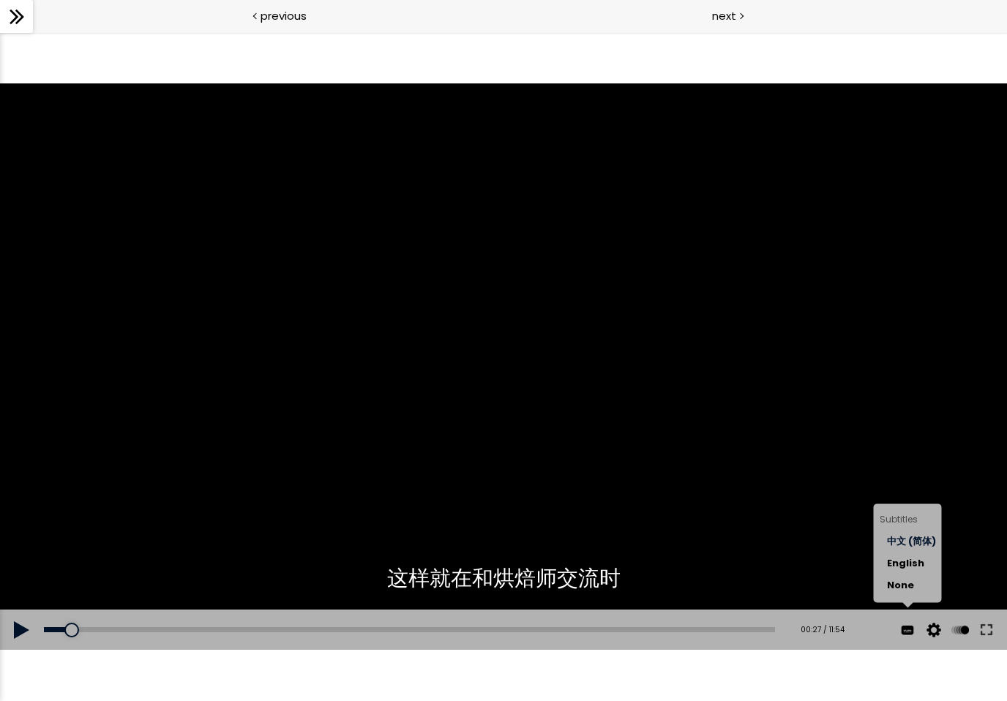
click at [918, 539] on span "中文 (简体)" at bounding box center [911, 541] width 49 height 14
click at [937, 636] on button at bounding box center [934, 630] width 22 height 41
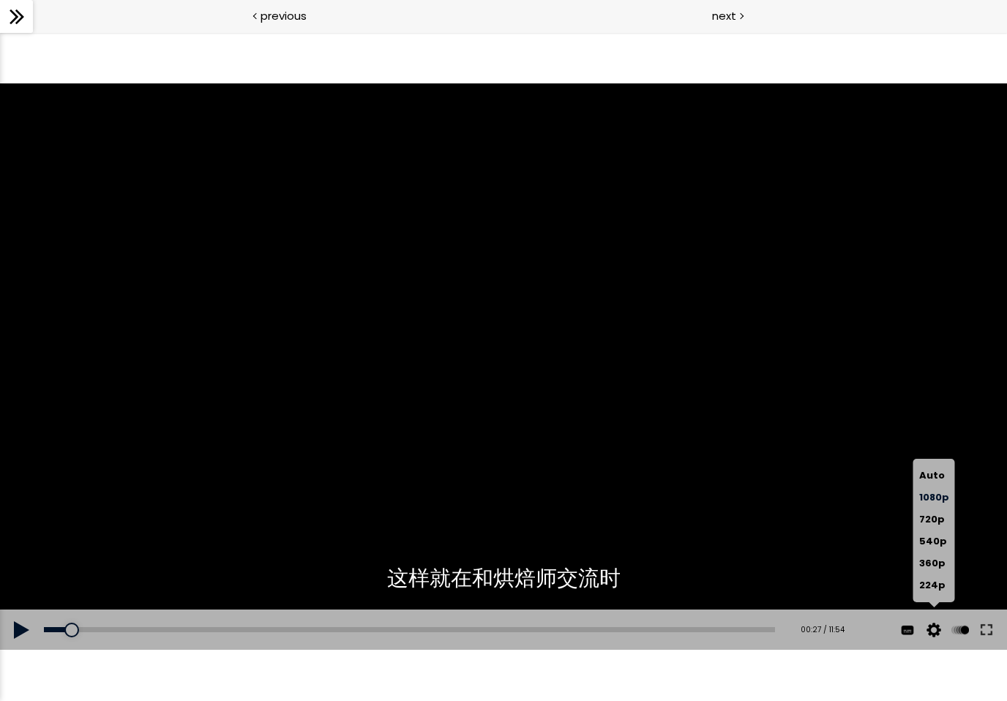
click at [962, 632] on button at bounding box center [960, 630] width 22 height 41
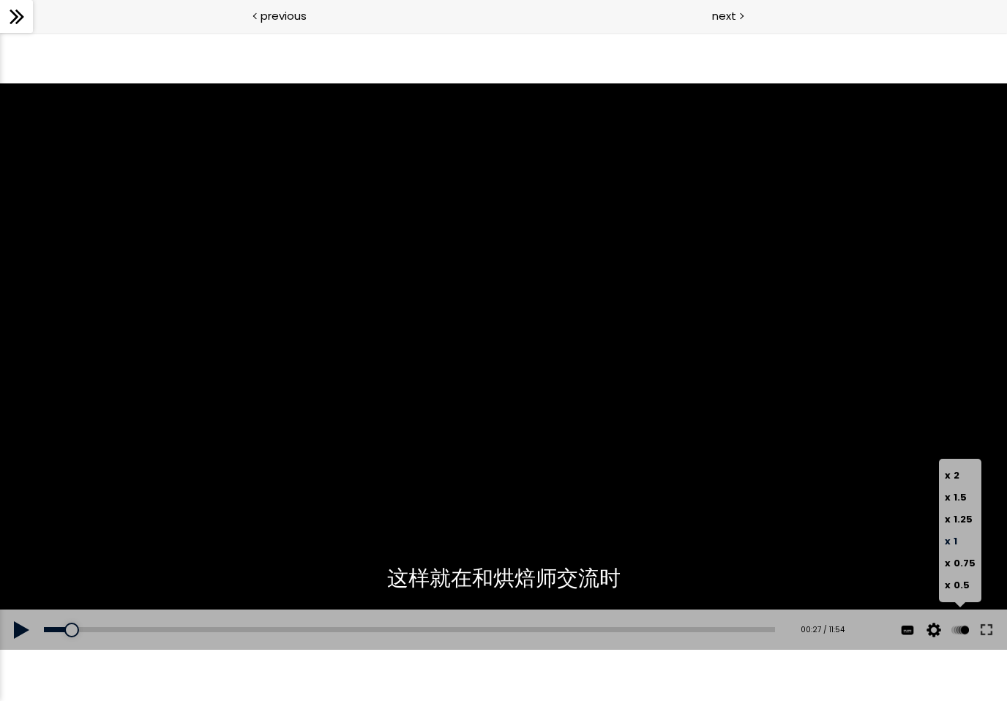
click at [866, 534] on div at bounding box center [503, 366] width 1007 height 566
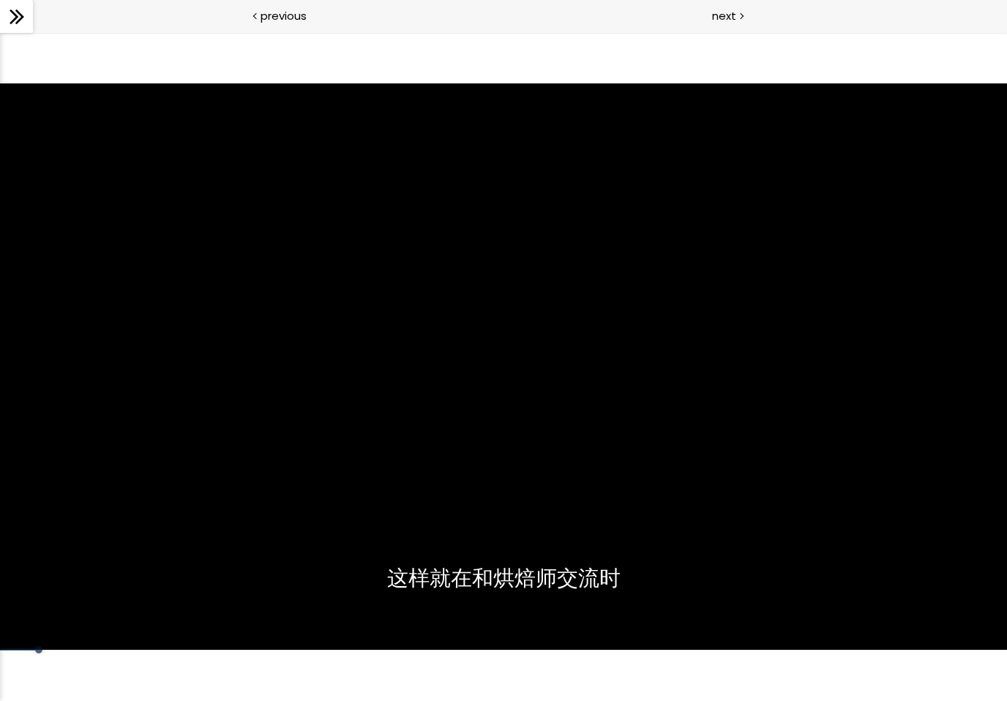
click at [208, 517] on div at bounding box center [503, 366] width 1007 height 566
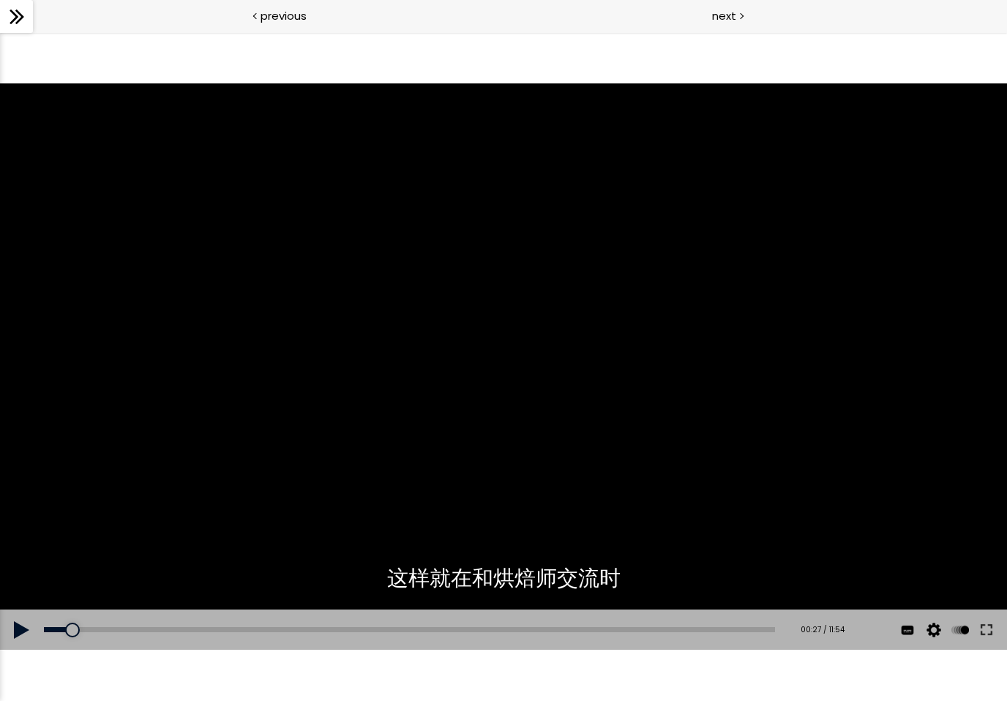
click at [321, 443] on div at bounding box center [503, 366] width 1007 height 566
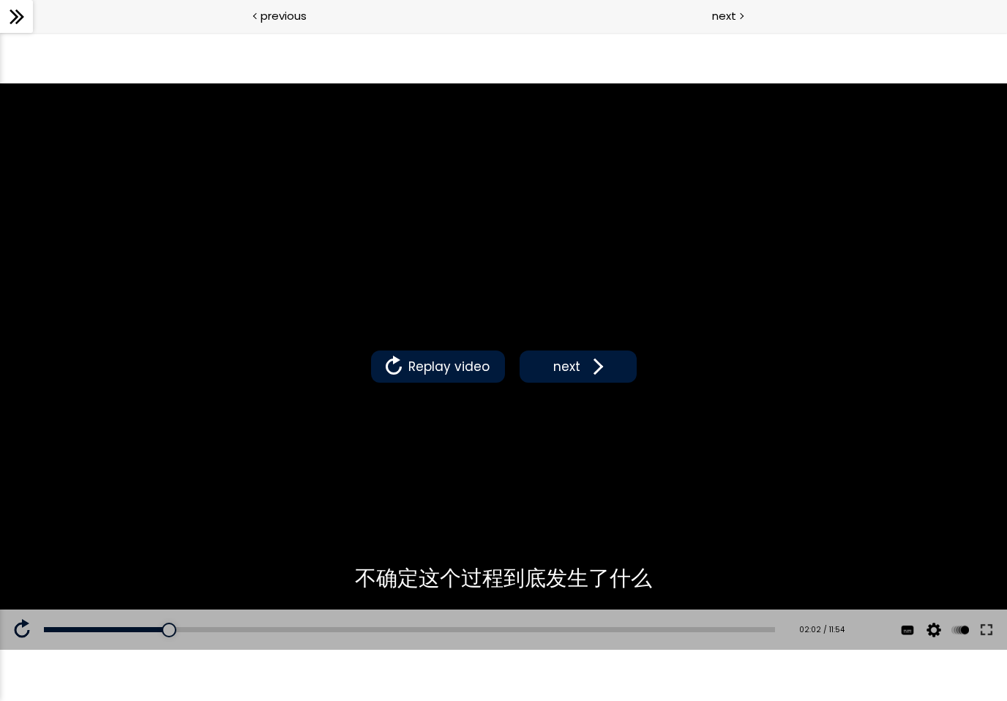
click at [426, 371] on span "Replay video" at bounding box center [449, 366] width 89 height 19
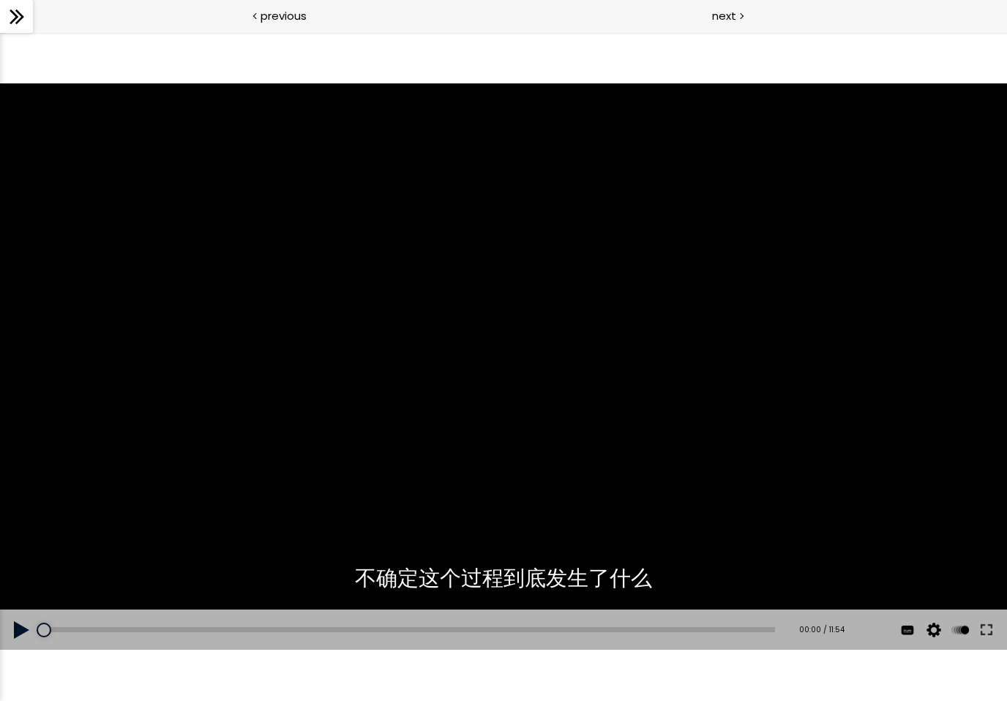
click at [17, 7] on icon at bounding box center [17, 17] width 22 height 22
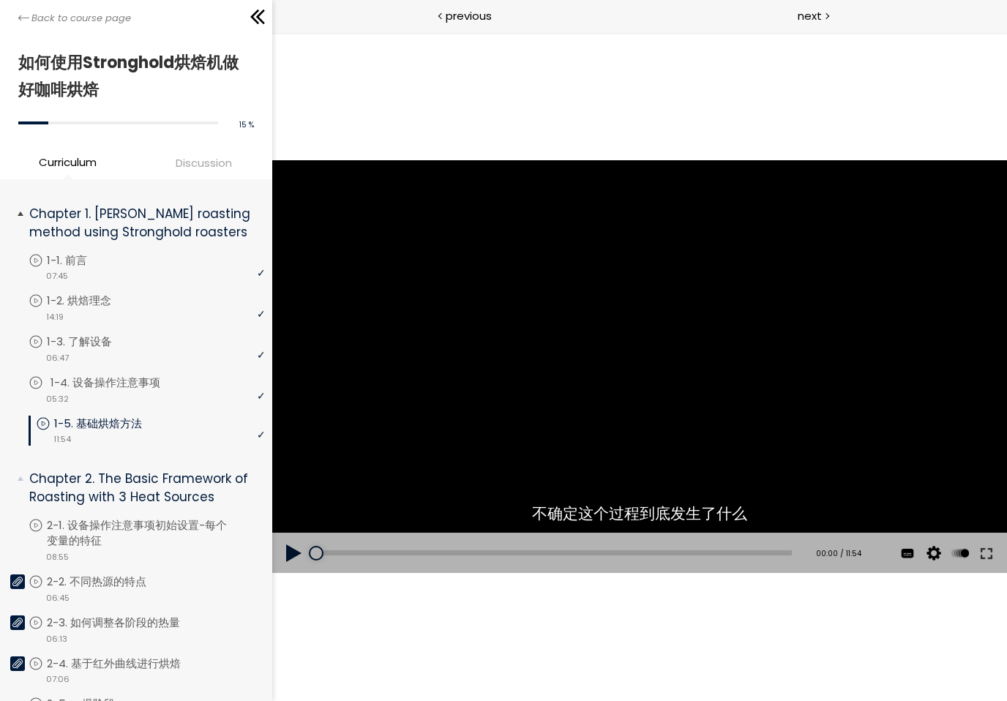
click at [130, 375] on p "1-4. 设备操作注意事项" at bounding box center [119, 383] width 139 height 16
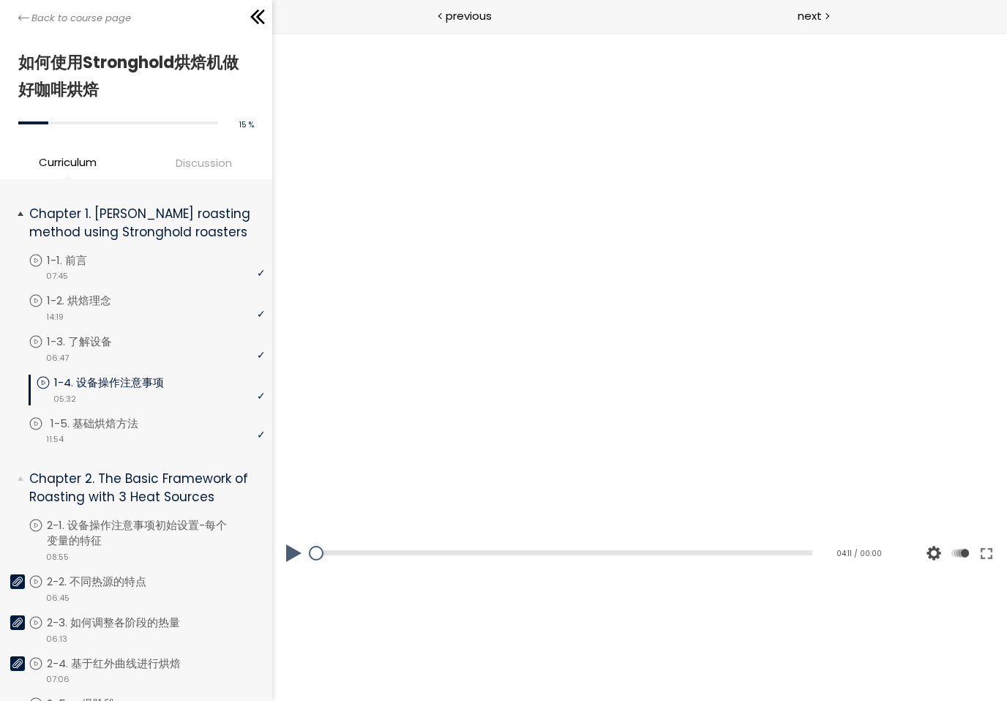
click at [141, 439] on div "video 11:54" at bounding box center [147, 438] width 236 height 15
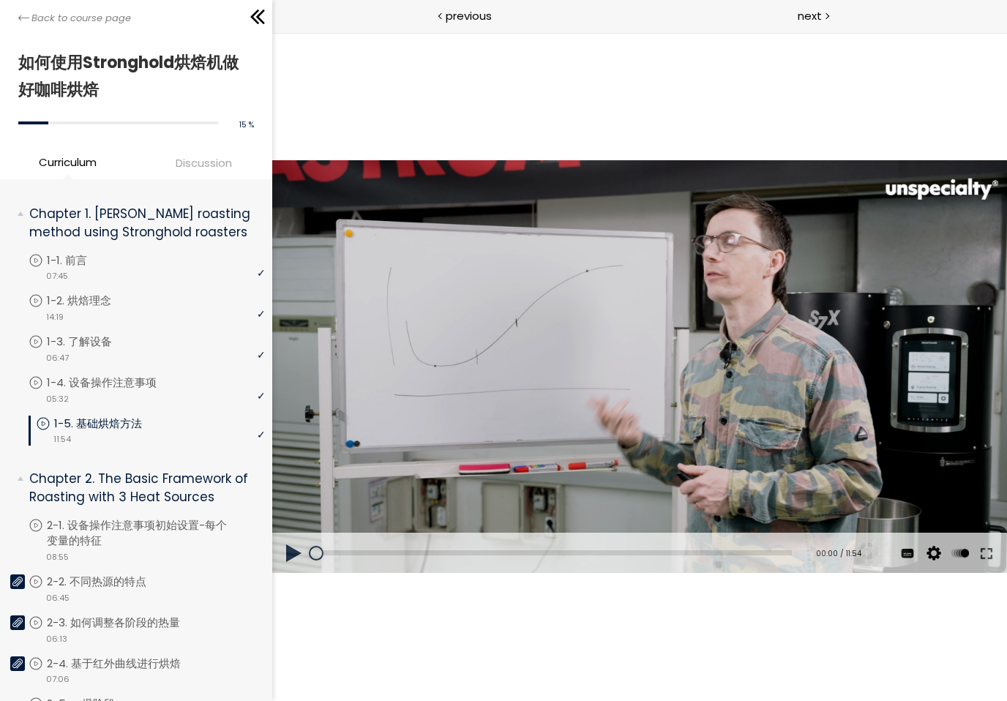
click at [291, 550] on button at bounding box center [294, 553] width 44 height 41
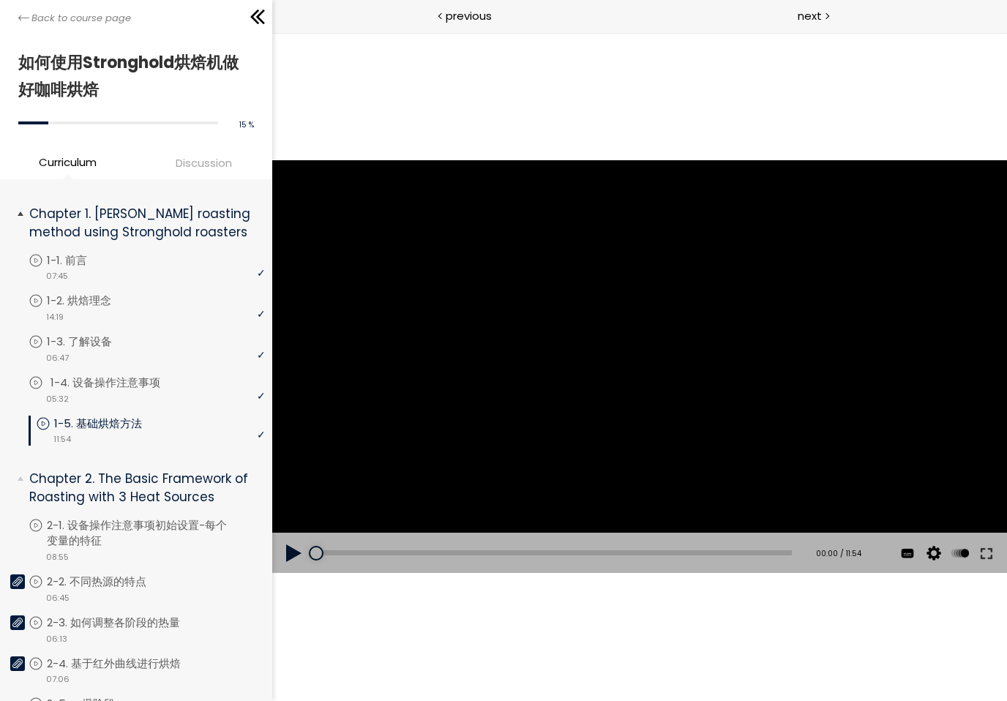
click at [139, 386] on p "1-4. 设备操作注意事项" at bounding box center [119, 383] width 139 height 16
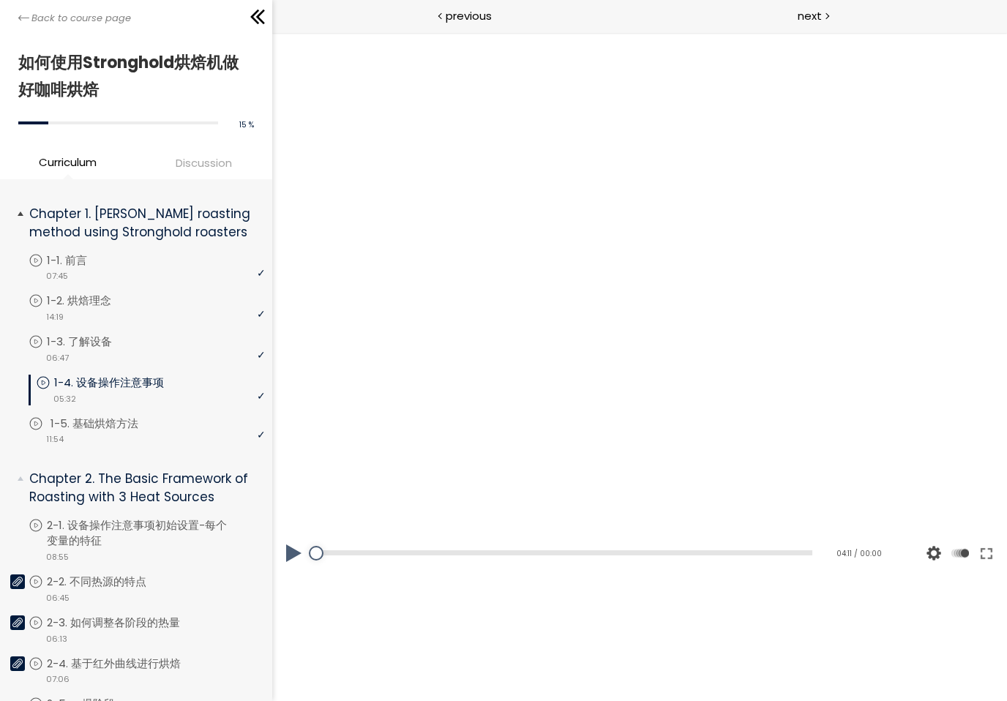
click at [124, 422] on p "1-5. 基础烘焙方法" at bounding box center [108, 424] width 117 height 16
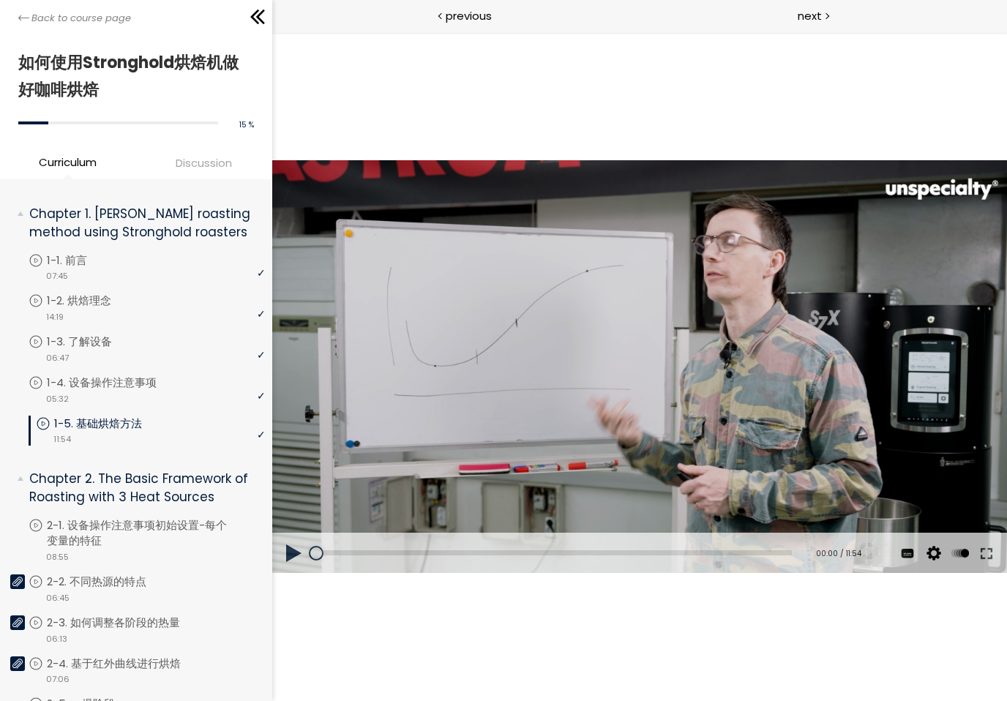
click at [291, 540] on button at bounding box center [294, 553] width 44 height 41
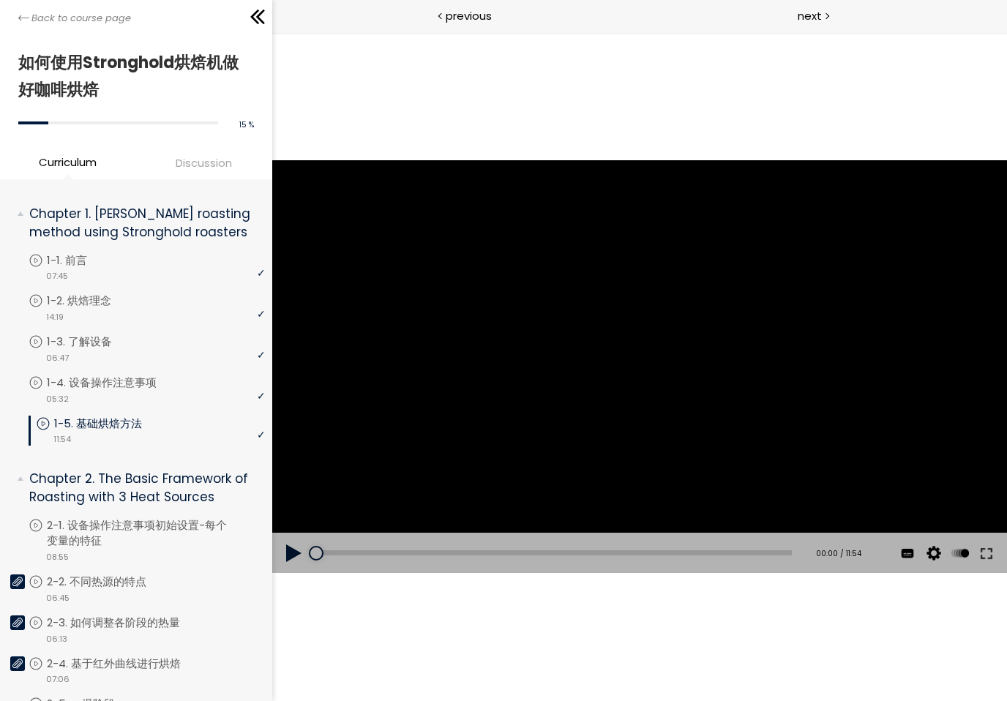
click at [662, 373] on div at bounding box center [639, 366] width 735 height 413
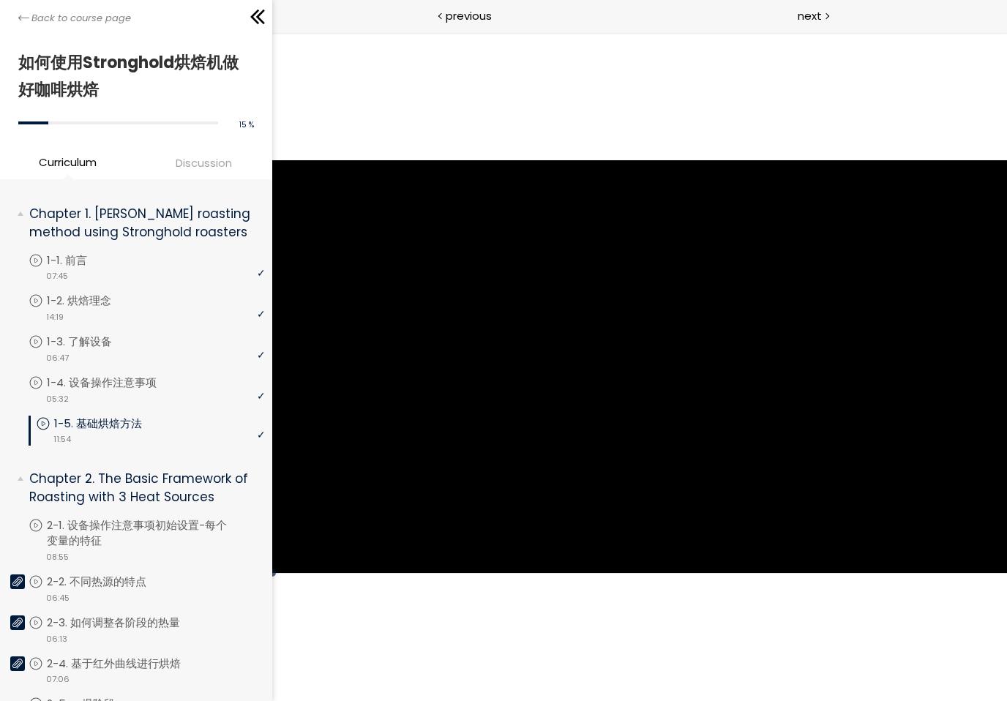
click at [561, 437] on div at bounding box center [639, 366] width 735 height 413
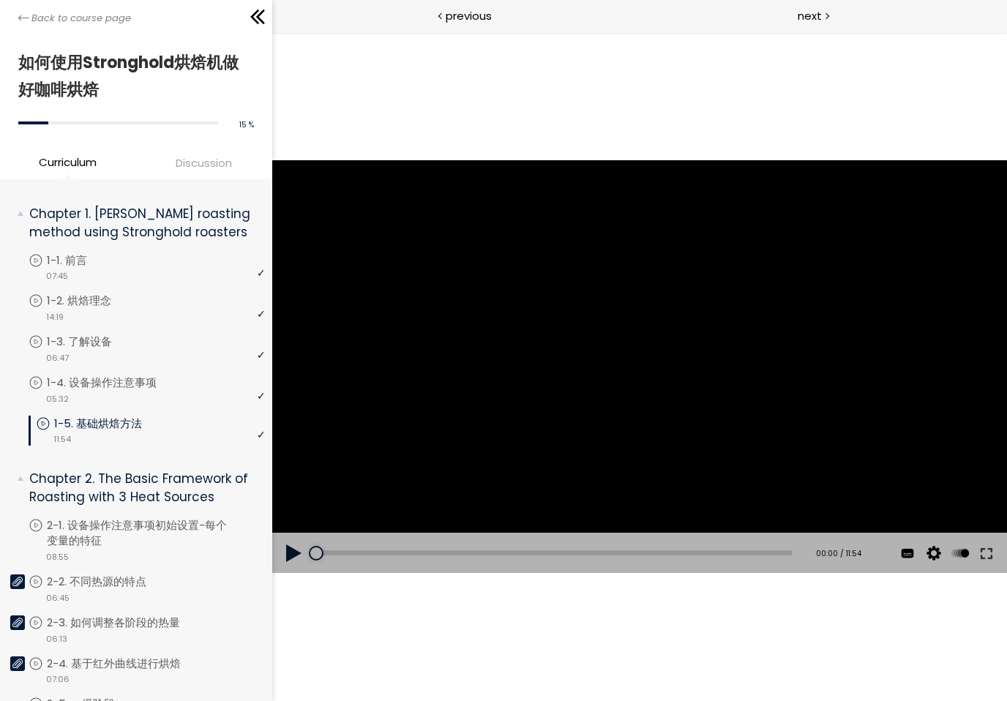
click at [280, 556] on button at bounding box center [294, 553] width 44 height 41
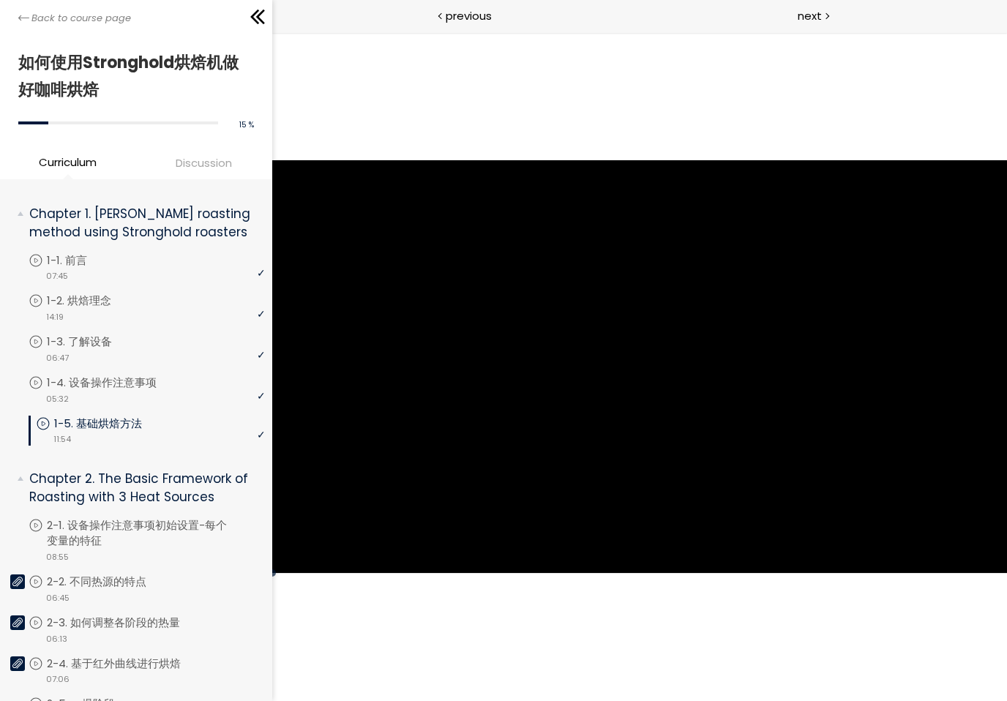
click at [527, 479] on div at bounding box center [639, 366] width 735 height 413
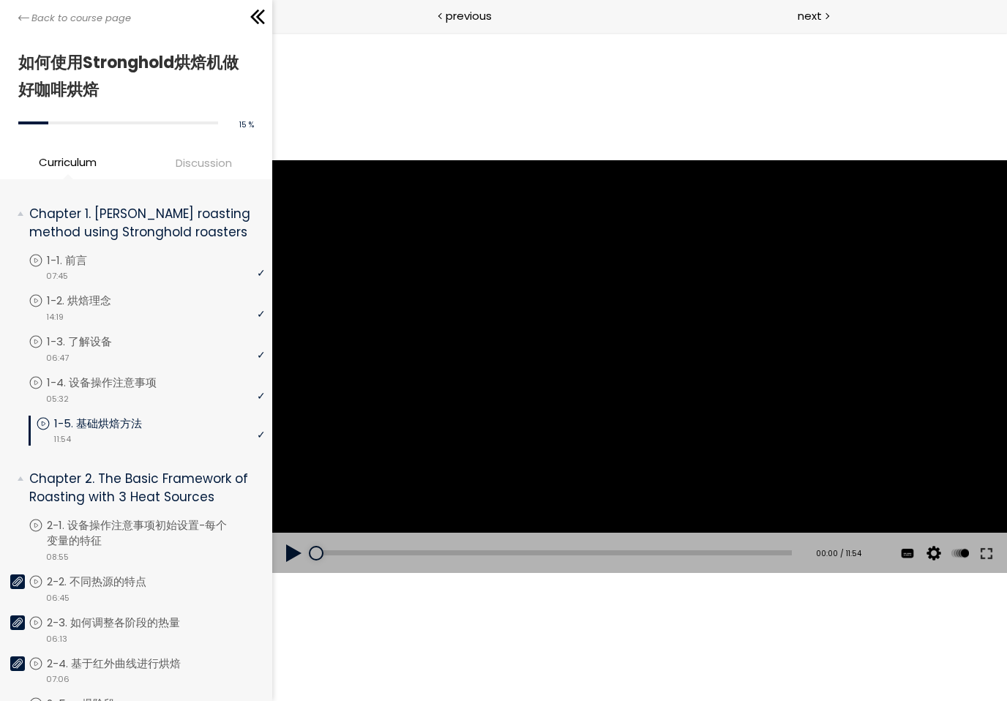
click at [287, 558] on button at bounding box center [294, 553] width 44 height 41
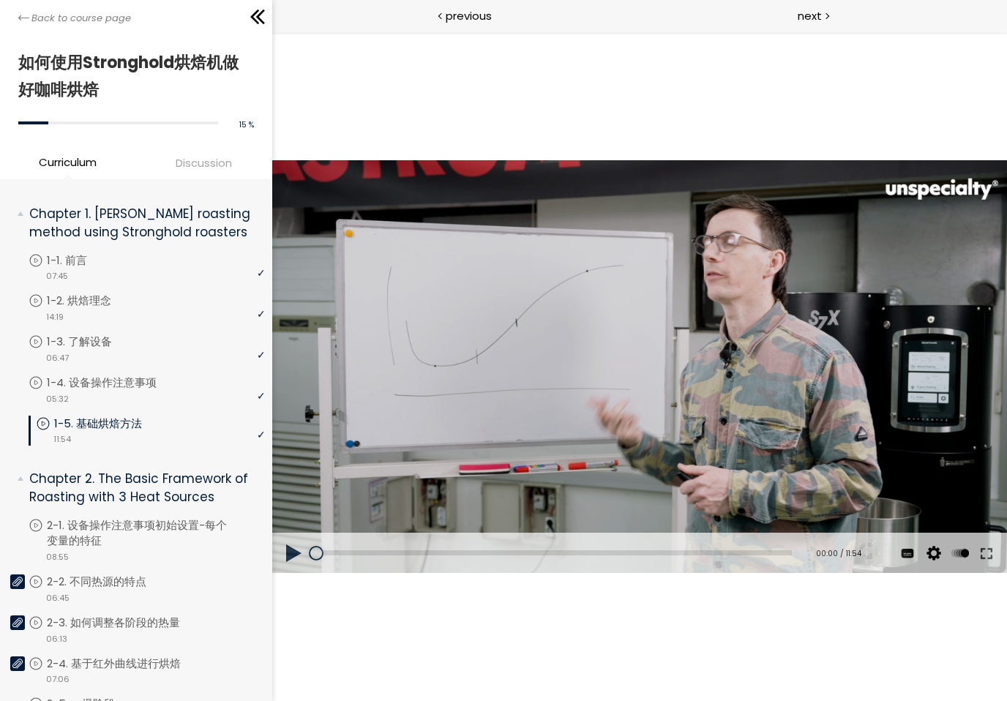
click at [293, 551] on button at bounding box center [294, 553] width 44 height 41
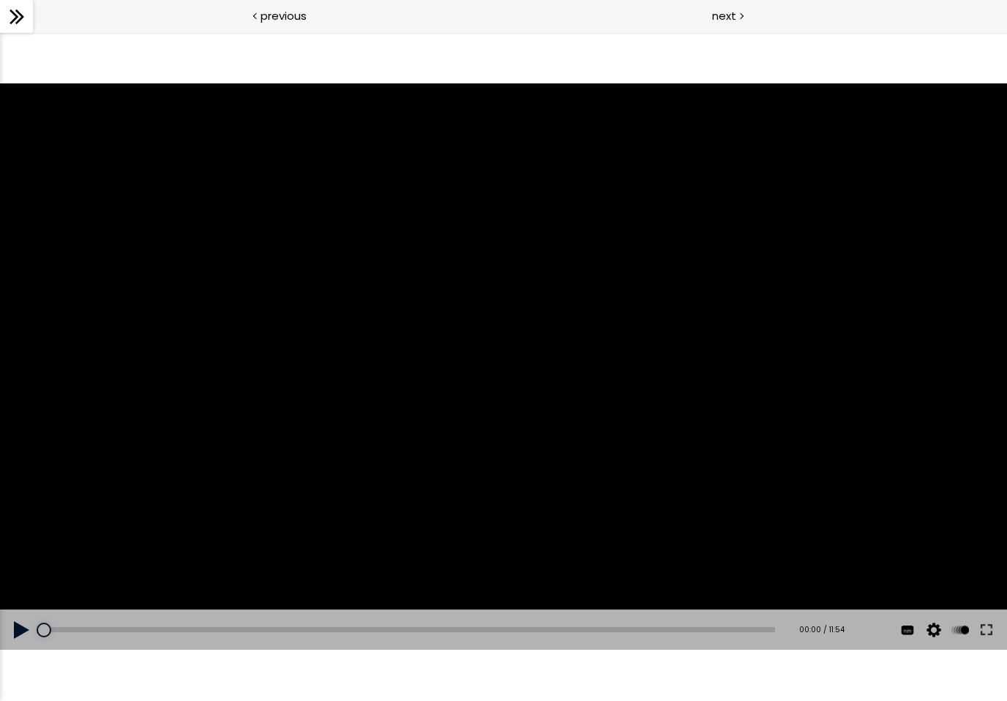
click at [7, 625] on button at bounding box center [22, 630] width 44 height 41
click at [26, 20] on icon at bounding box center [17, 17] width 22 height 22
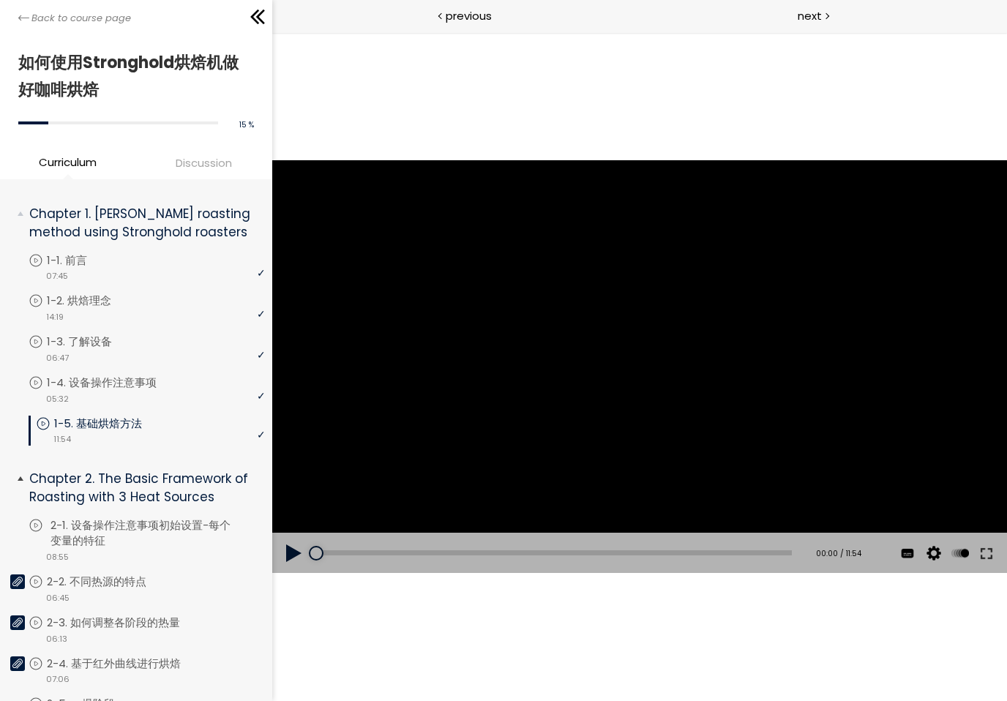
click at [53, 531] on p "2-1. 设备操作注意事项初始设置-每个变量的特征" at bounding box center [159, 533] width 218 height 32
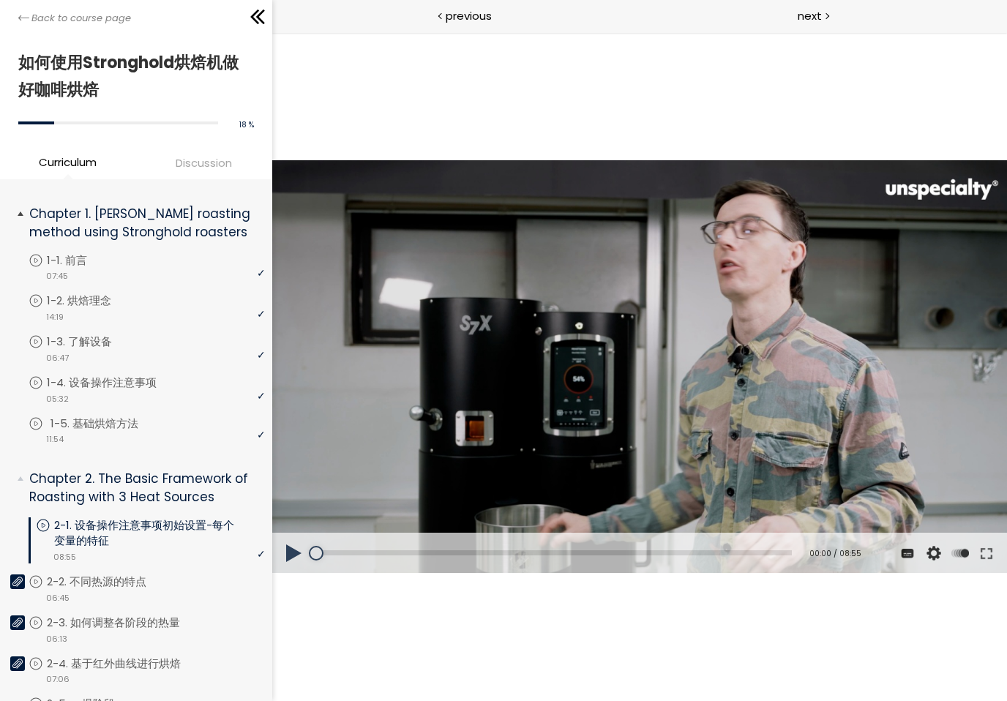
click at [78, 433] on div "video 11:54" at bounding box center [147, 438] width 236 height 15
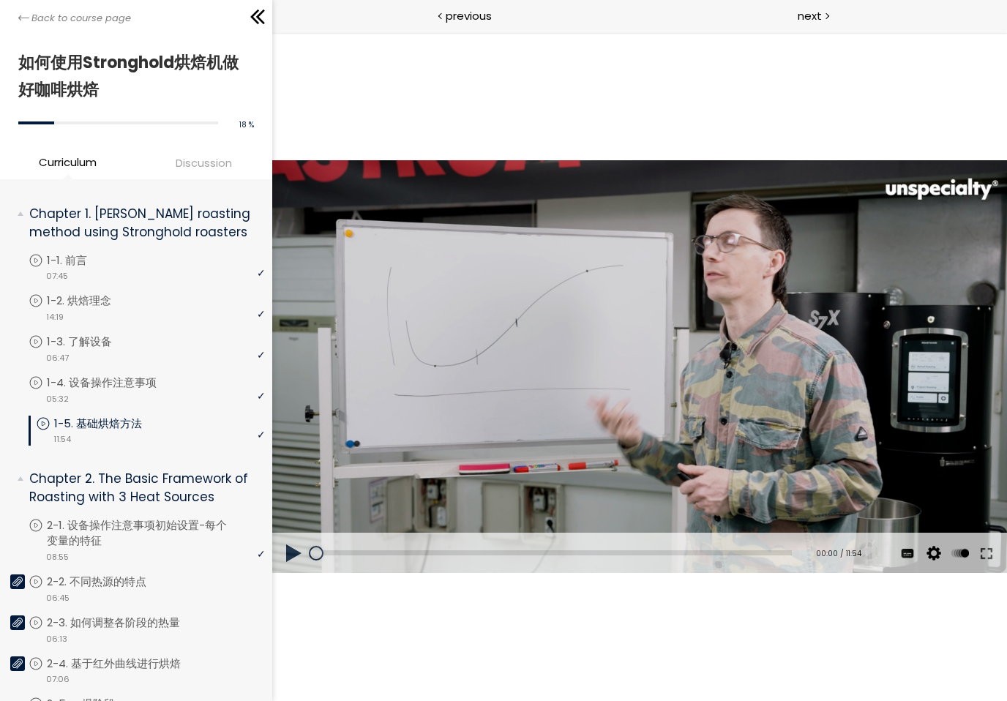
click at [288, 554] on button at bounding box center [294, 553] width 44 height 41
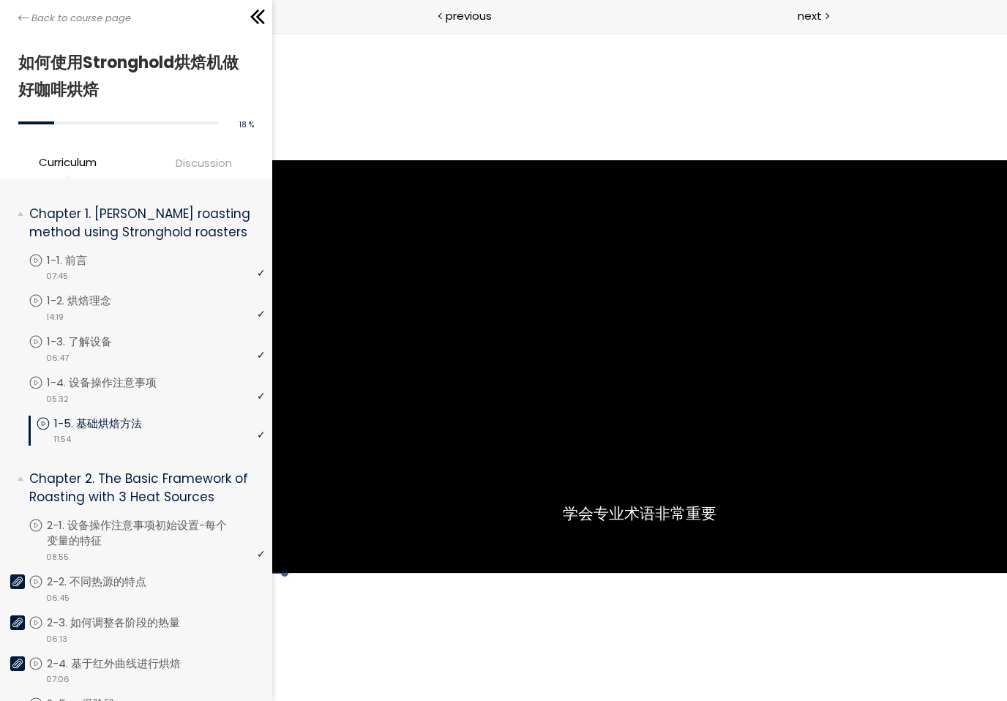
click at [921, 486] on div at bounding box center [639, 366] width 735 height 413
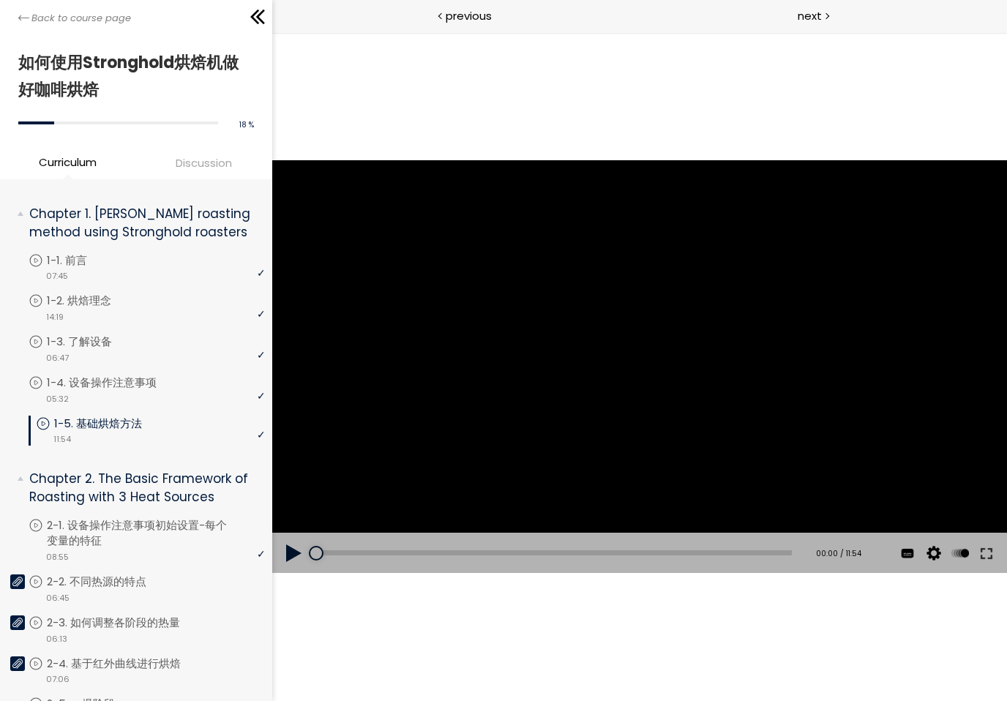
click at [957, 461] on div at bounding box center [639, 366] width 735 height 413
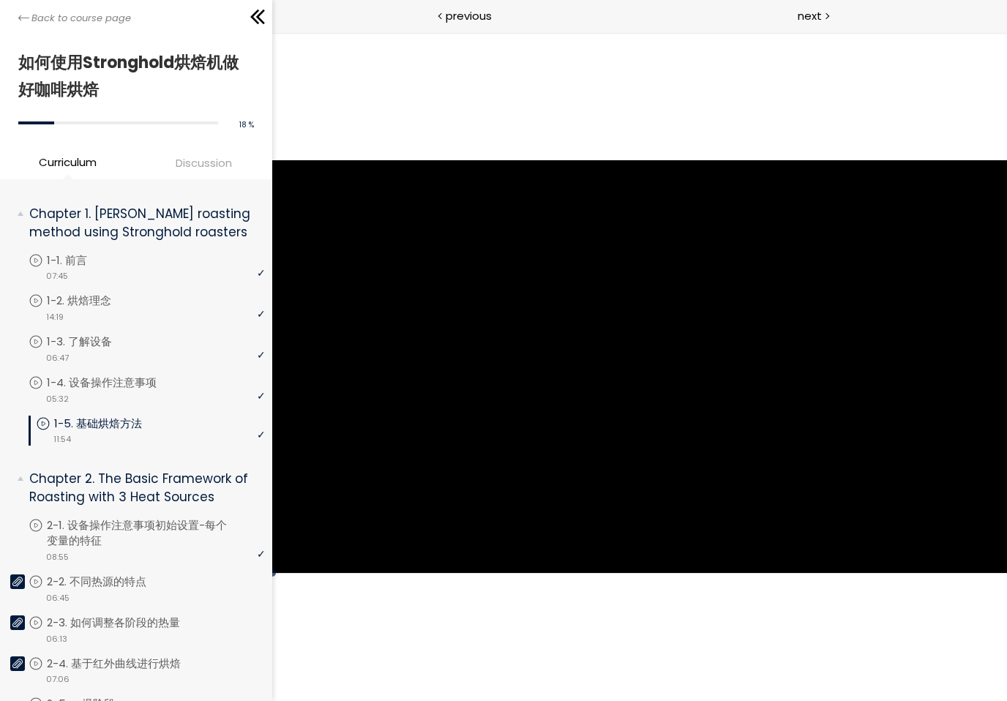
click at [945, 468] on div at bounding box center [639, 366] width 735 height 413
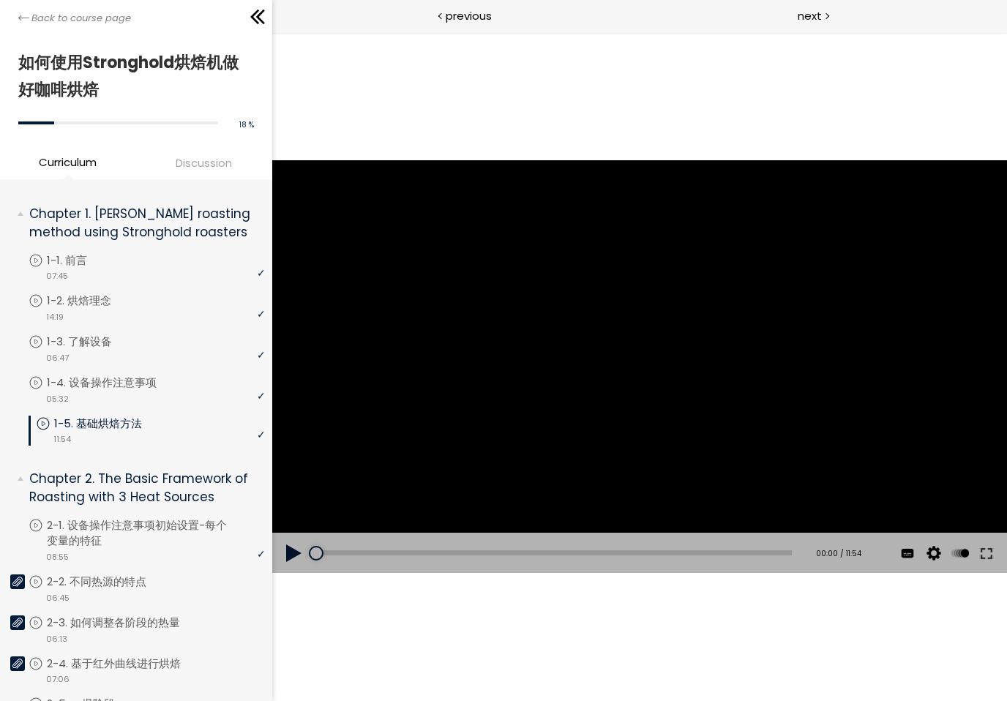
click at [294, 544] on button at bounding box center [294, 553] width 44 height 41
click at [291, 557] on button at bounding box center [294, 553] width 44 height 41
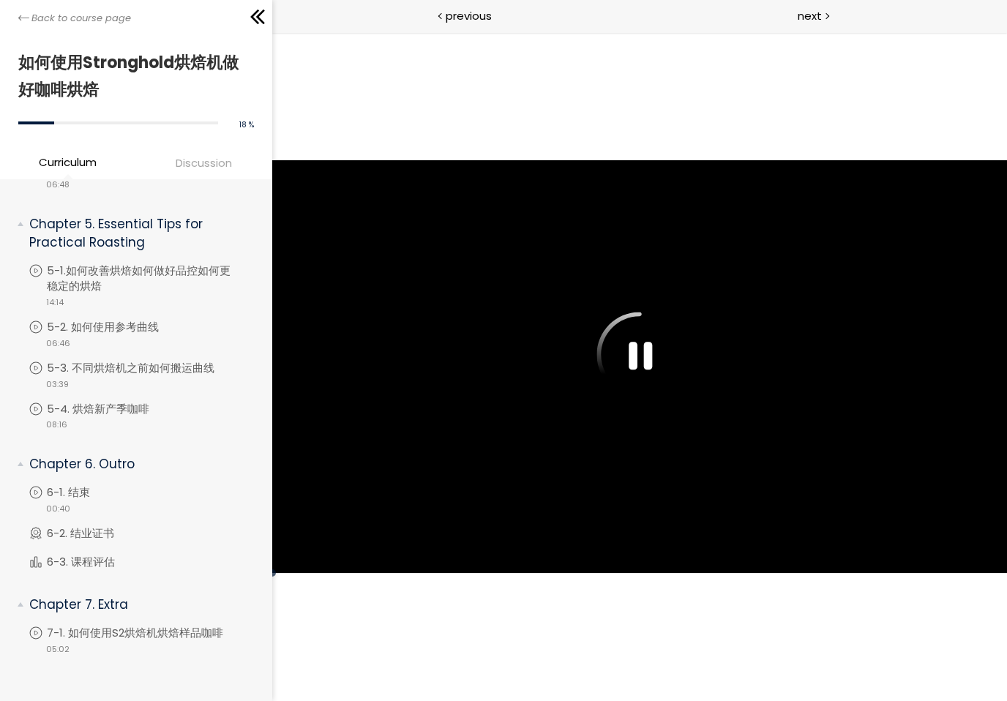
scroll to position [1227, 0]
click at [105, 644] on li "You have to complete unit (7-1. 如何使用S2烘焙机烘焙样品咖啡) in order to continue. 7-1. 如何使…" at bounding box center [147, 641] width 236 height 31
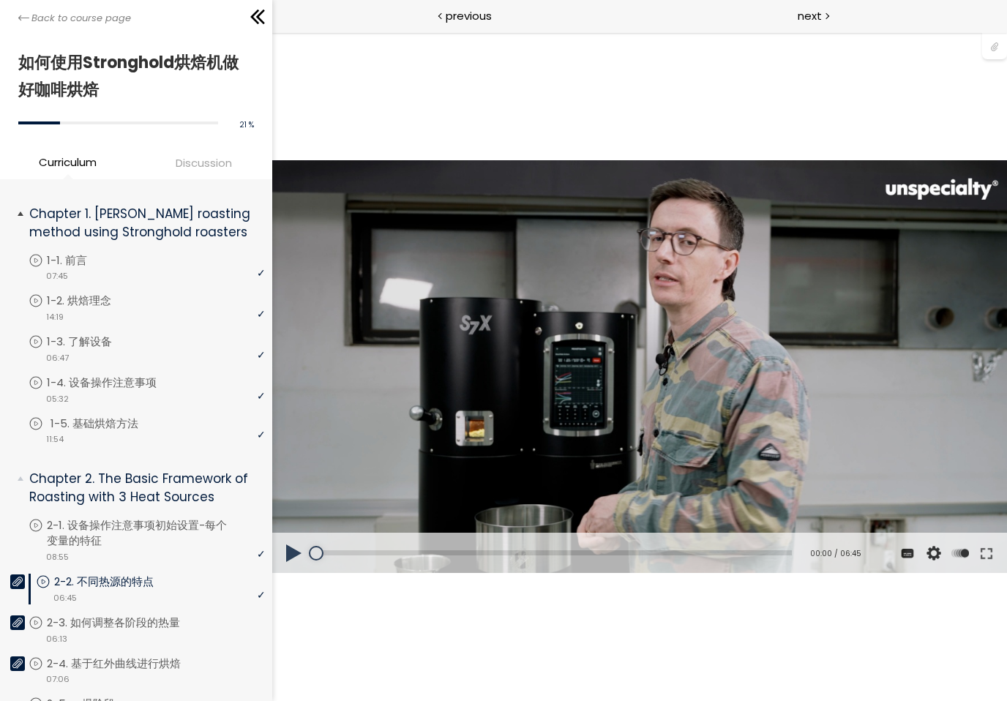
click at [83, 431] on div "video 11:54" at bounding box center [147, 438] width 236 height 15
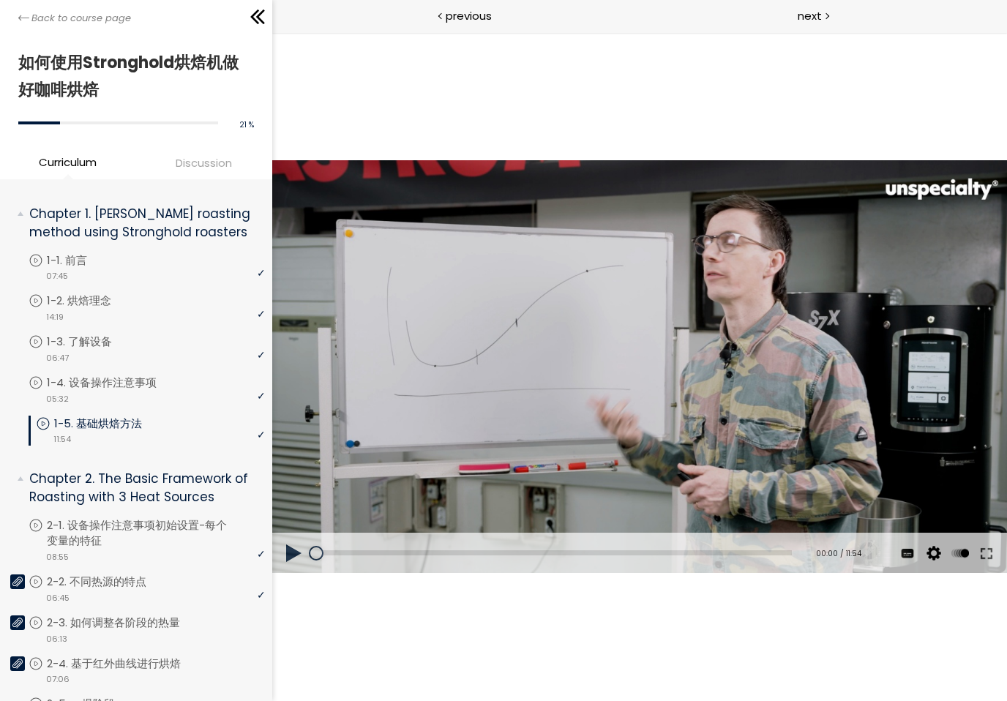
click at [294, 549] on button at bounding box center [294, 553] width 44 height 41
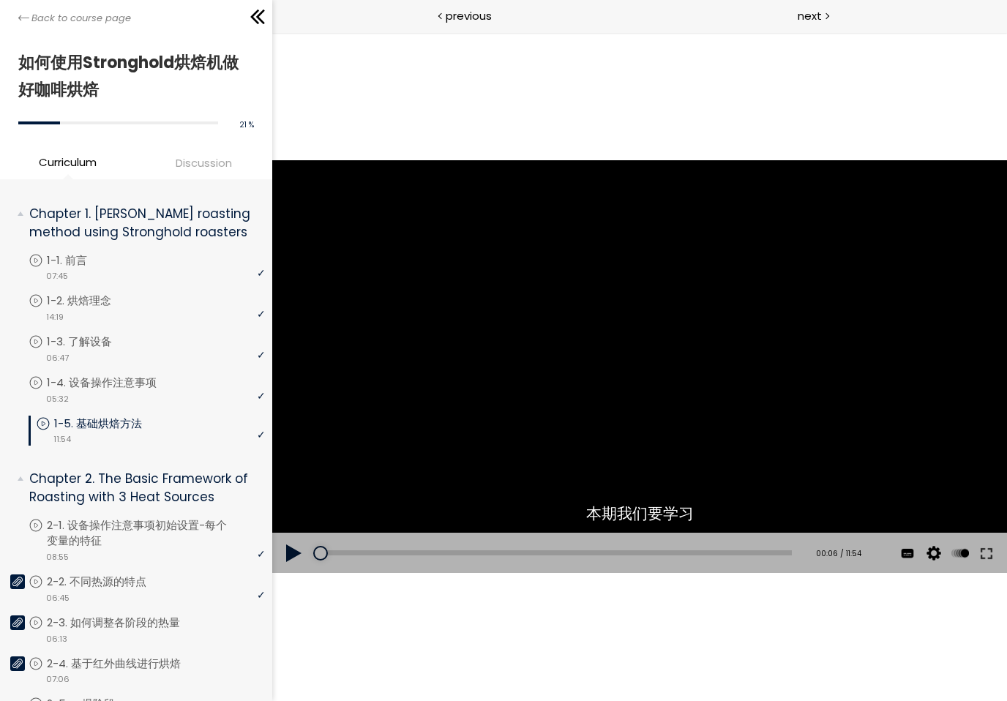
click at [296, 567] on button at bounding box center [294, 553] width 44 height 41
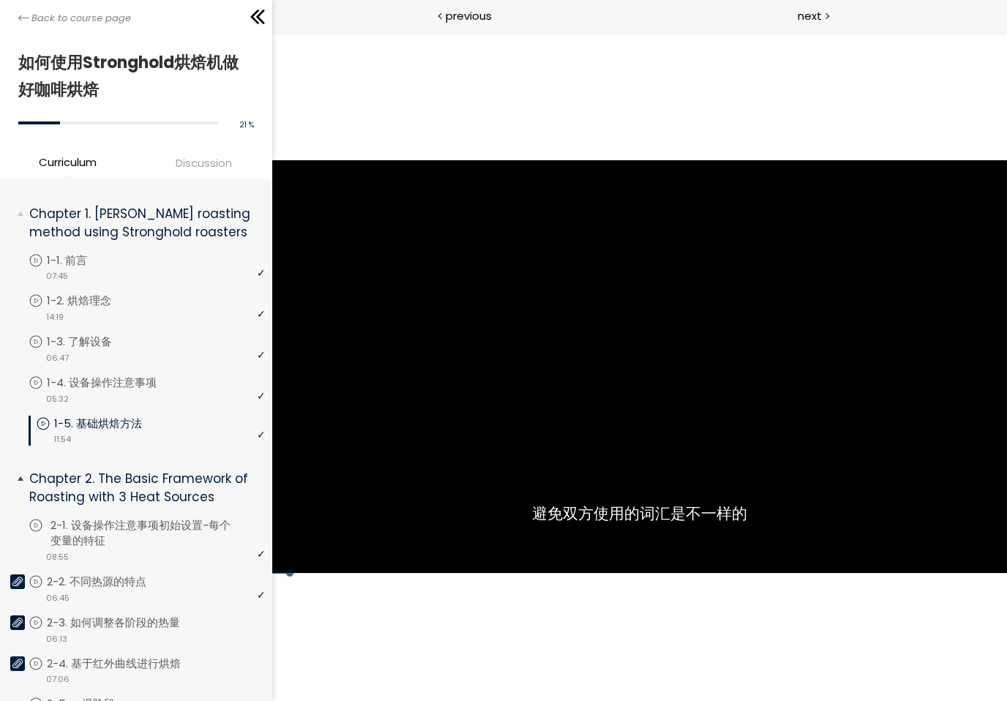
click at [166, 541] on p "2-1. 设备操作注意事项初始设置-每个变量的特征" at bounding box center [159, 533] width 218 height 32
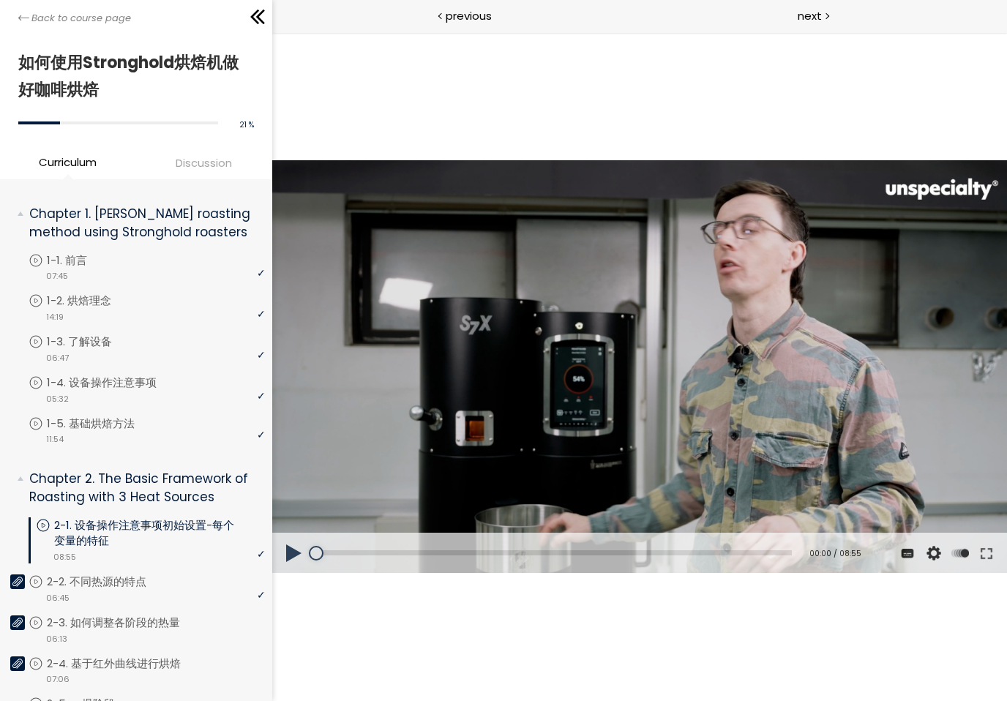
click at [302, 559] on button at bounding box center [294, 553] width 44 height 41
click at [280, 553] on button at bounding box center [294, 553] width 44 height 41
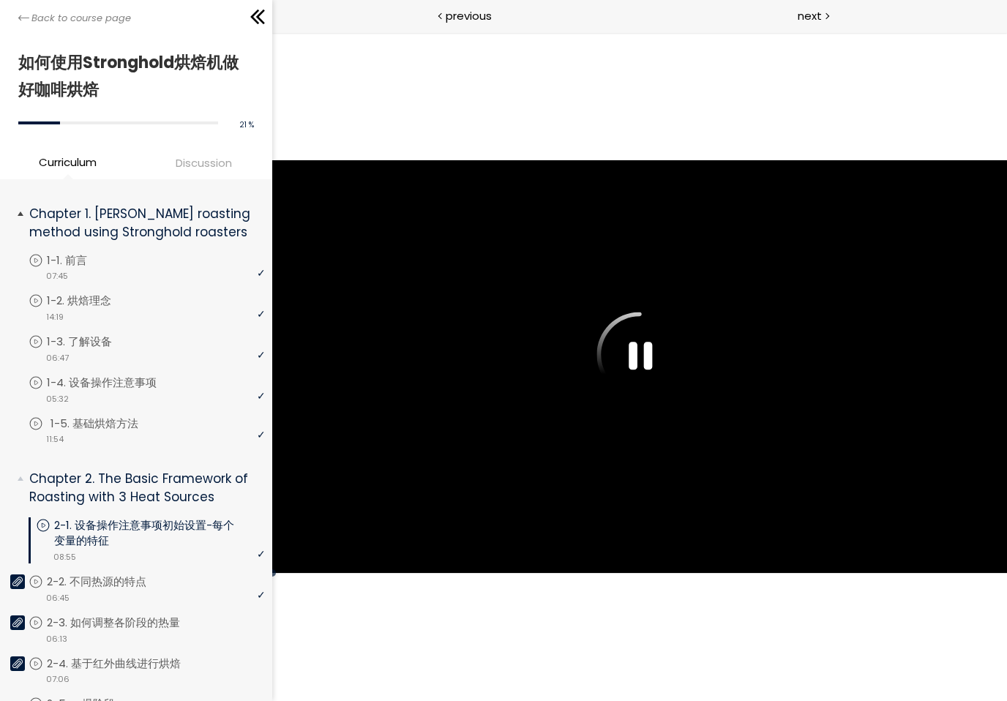
click at [158, 432] on div "video 11:54" at bounding box center [147, 438] width 236 height 15
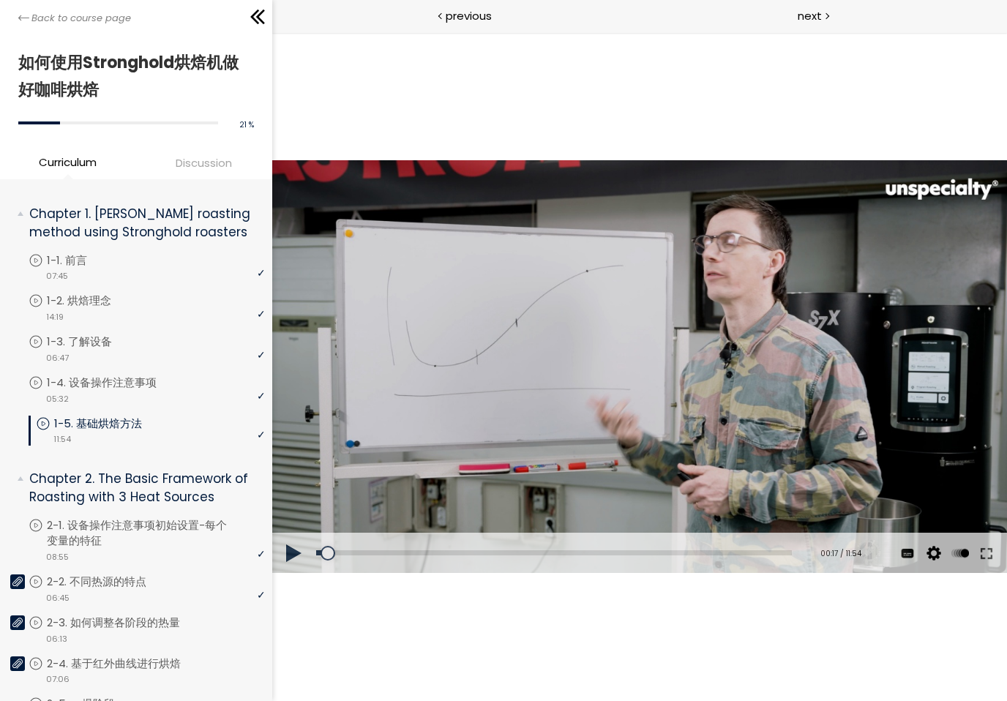
click at [294, 549] on button at bounding box center [294, 553] width 44 height 41
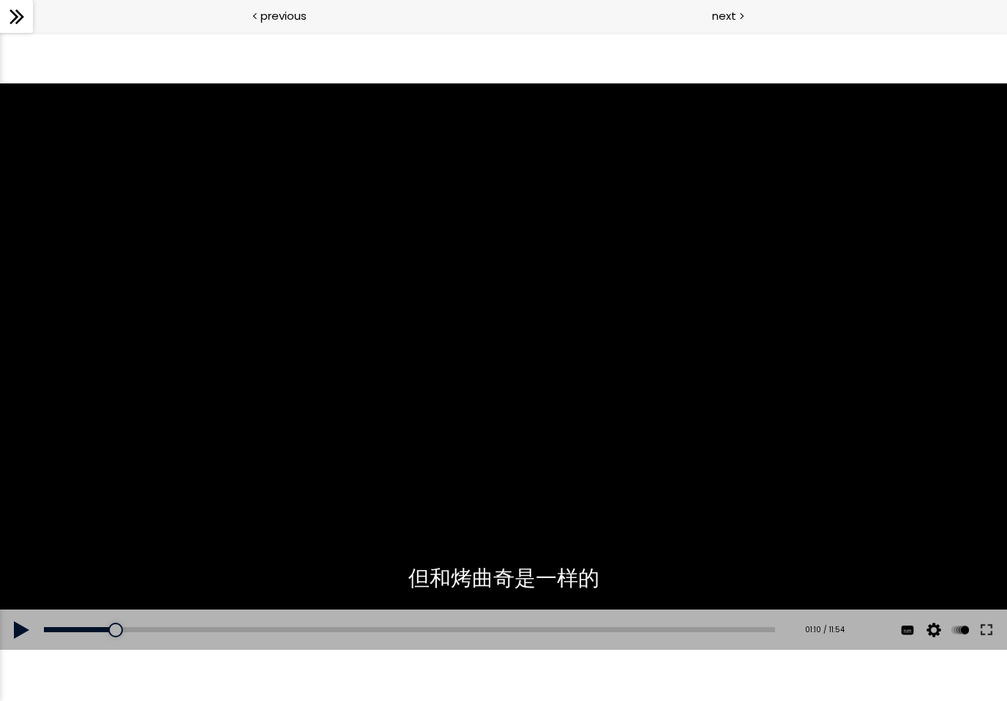
click at [34, 629] on button at bounding box center [22, 630] width 44 height 41
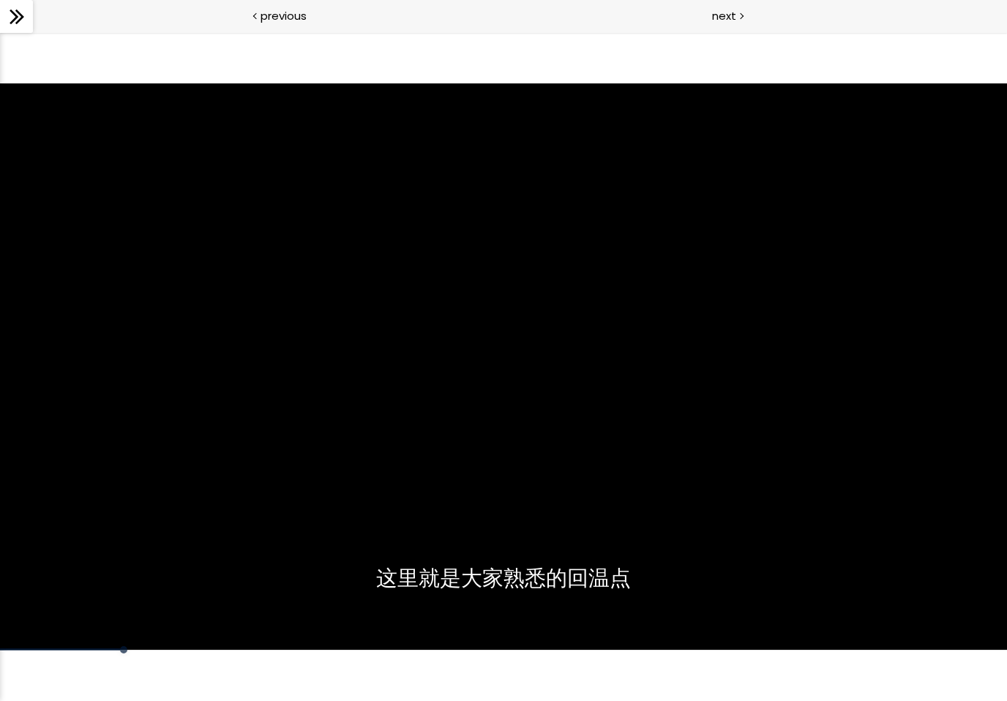
click at [559, 440] on div at bounding box center [503, 366] width 1007 height 566
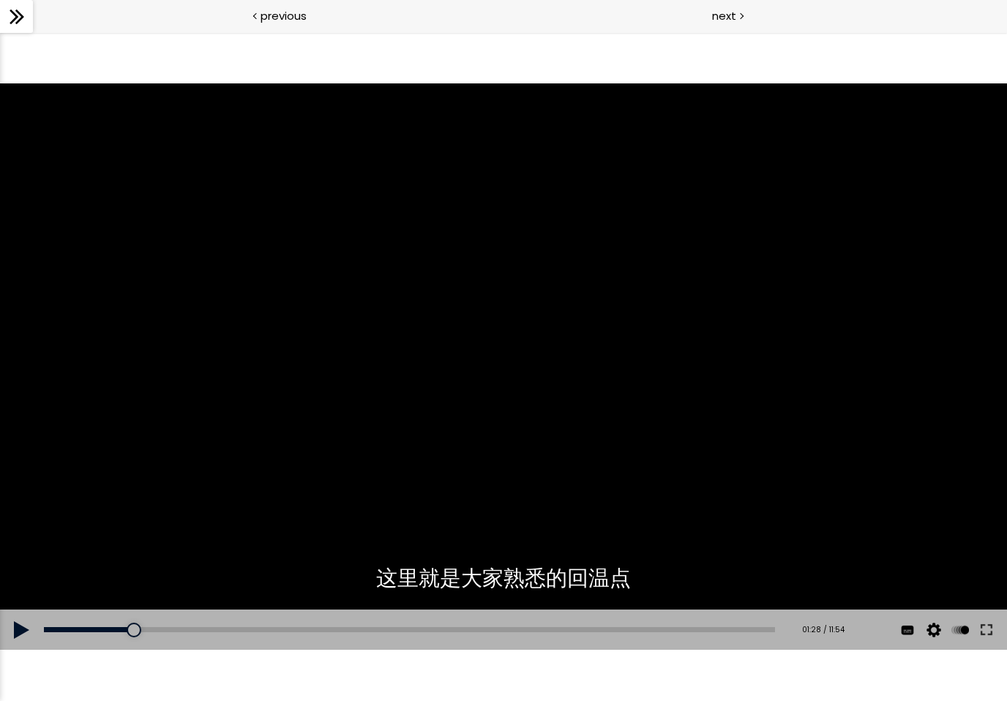
click at [30, 636] on button at bounding box center [22, 630] width 44 height 41
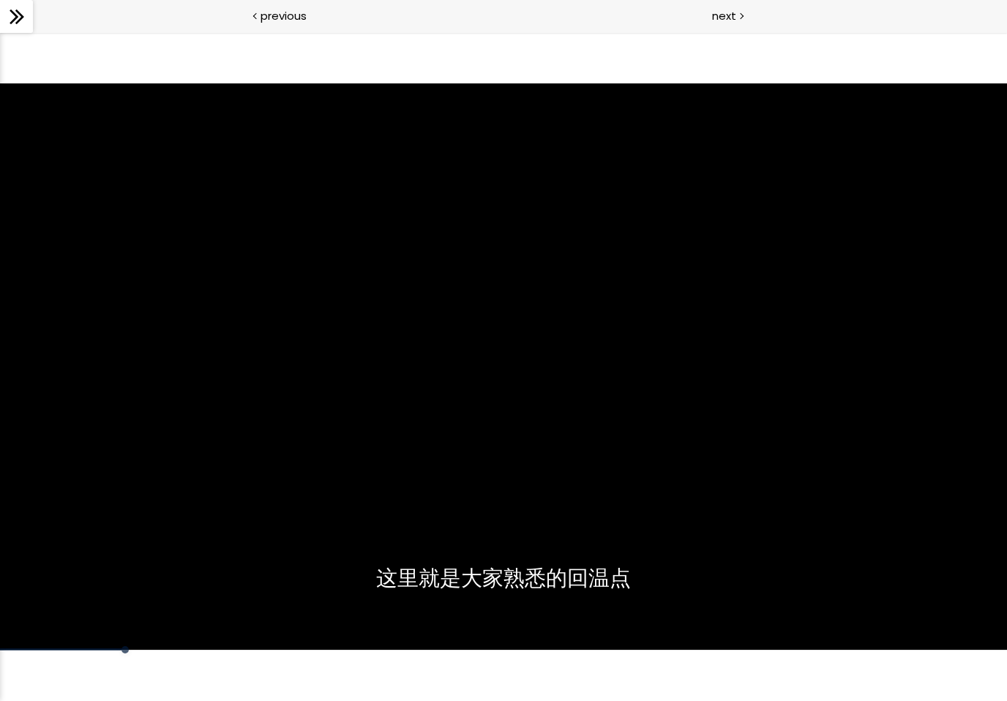
click at [239, 482] on div at bounding box center [503, 366] width 1007 height 566
